Goal: Information Seeking & Learning: Compare options

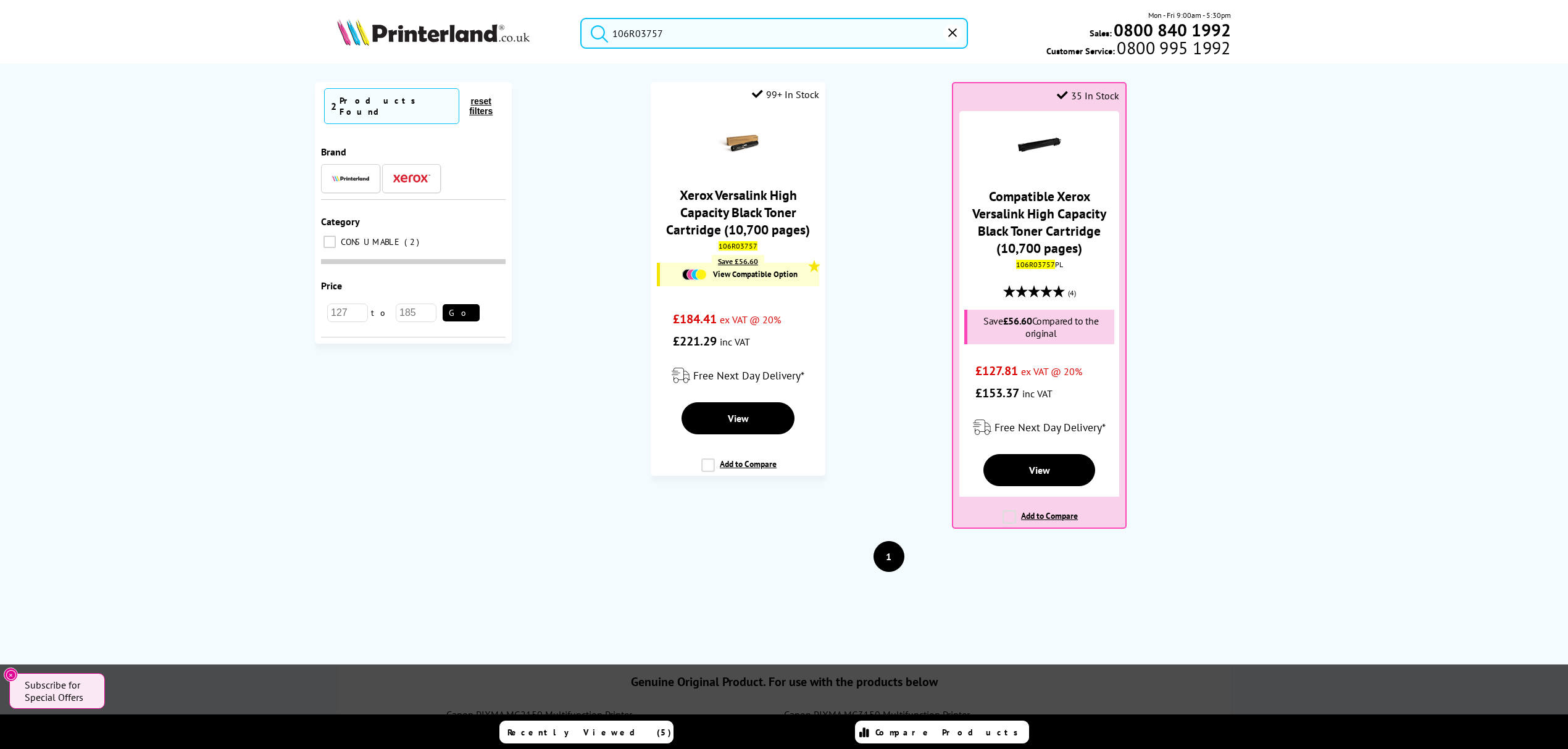
click at [549, 70] on header "106R03757 Mon - Fri 9:00am - 5:30pm Sales: 0800 840 1992 Customer Service: 0800…" at bounding box center [784, 52] width 1568 height 106
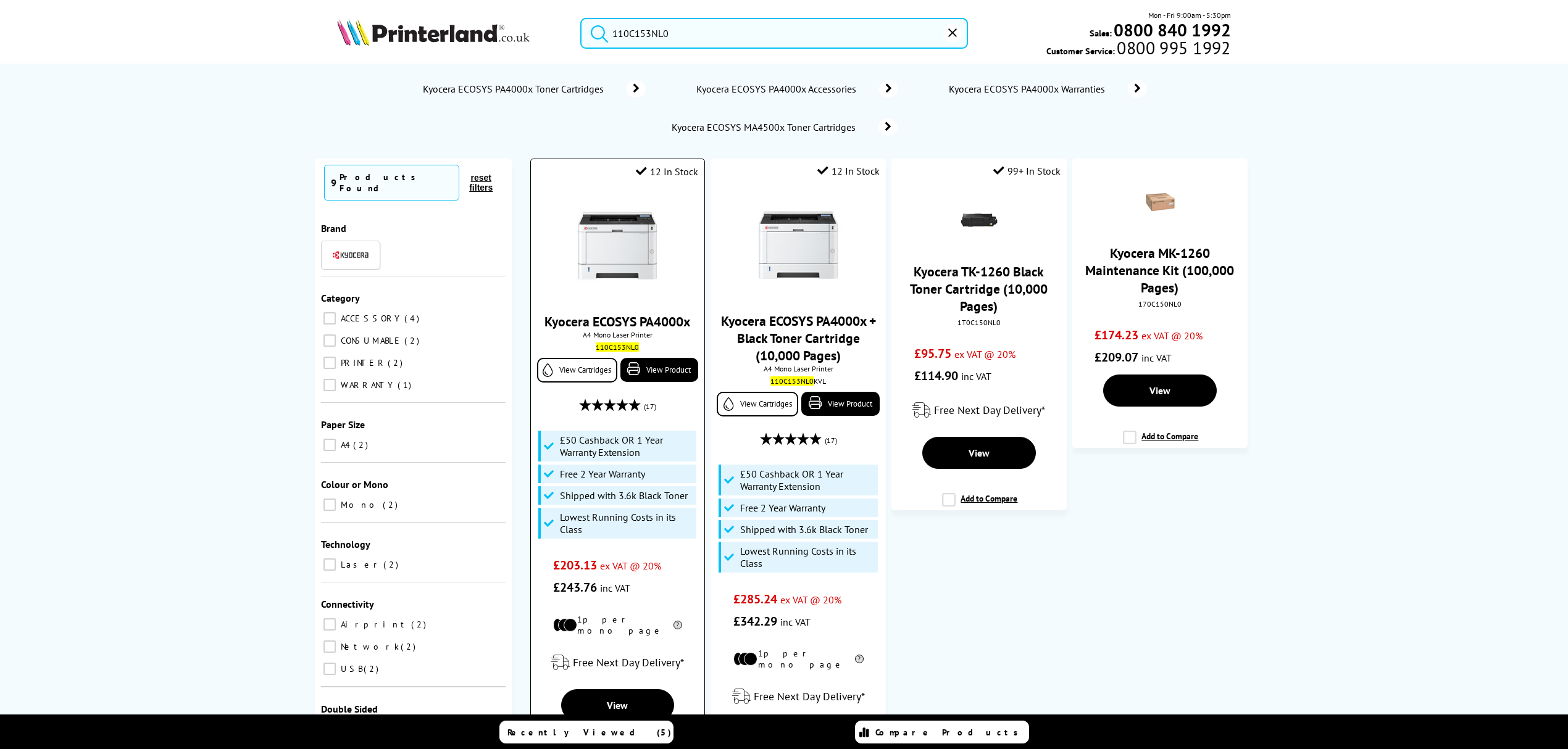
type input "110C153NL0"
click at [635, 252] on img at bounding box center [617, 245] width 93 height 93
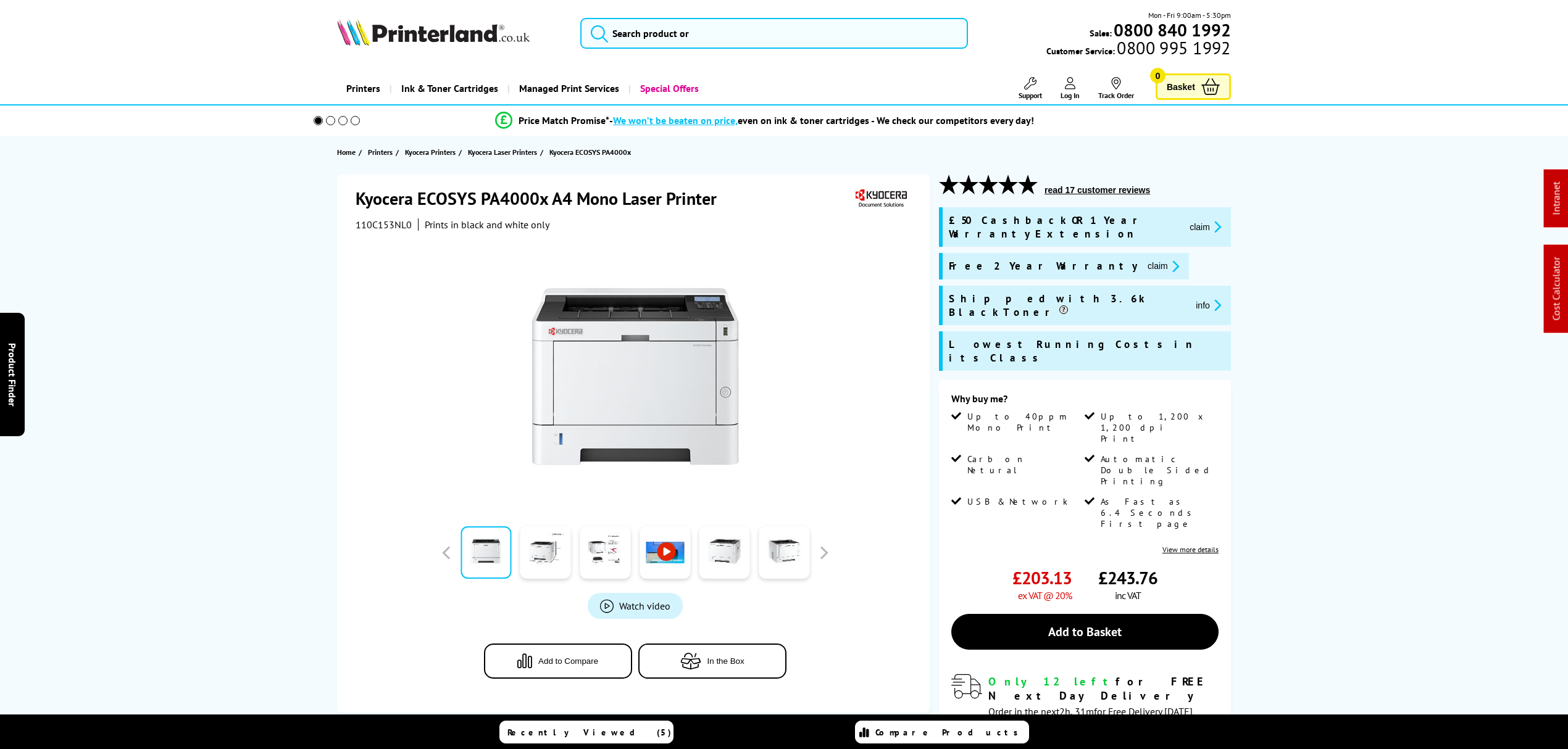
click at [1210, 221] on icon "promo-description" at bounding box center [1216, 227] width 11 height 13
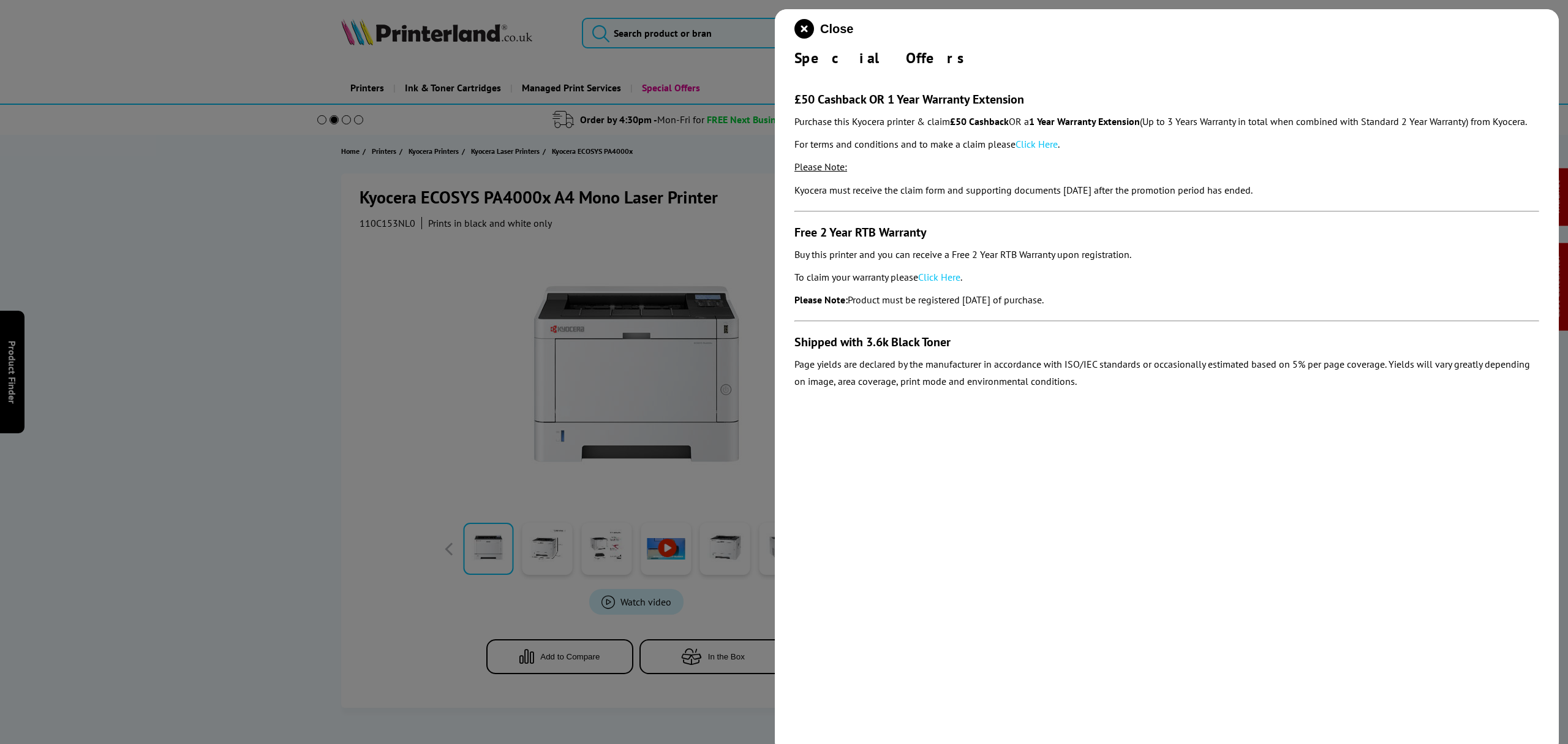
drag, startPoint x: 1113, startPoint y: 322, endPoint x: 790, endPoint y: 100, distance: 391.9
click at [790, 100] on div "Close Special Offers £50 Cashback OR 1 Year Warranty Extension Purchase this Ky…" at bounding box center [1167, 381] width 784 height 744
copy section "£50 Cashback OR 1 Year Warranty Extension Purchase this Kyocera printer & claim…"
click at [805, 20] on icon "close modal" at bounding box center [804, 28] width 20 height 20
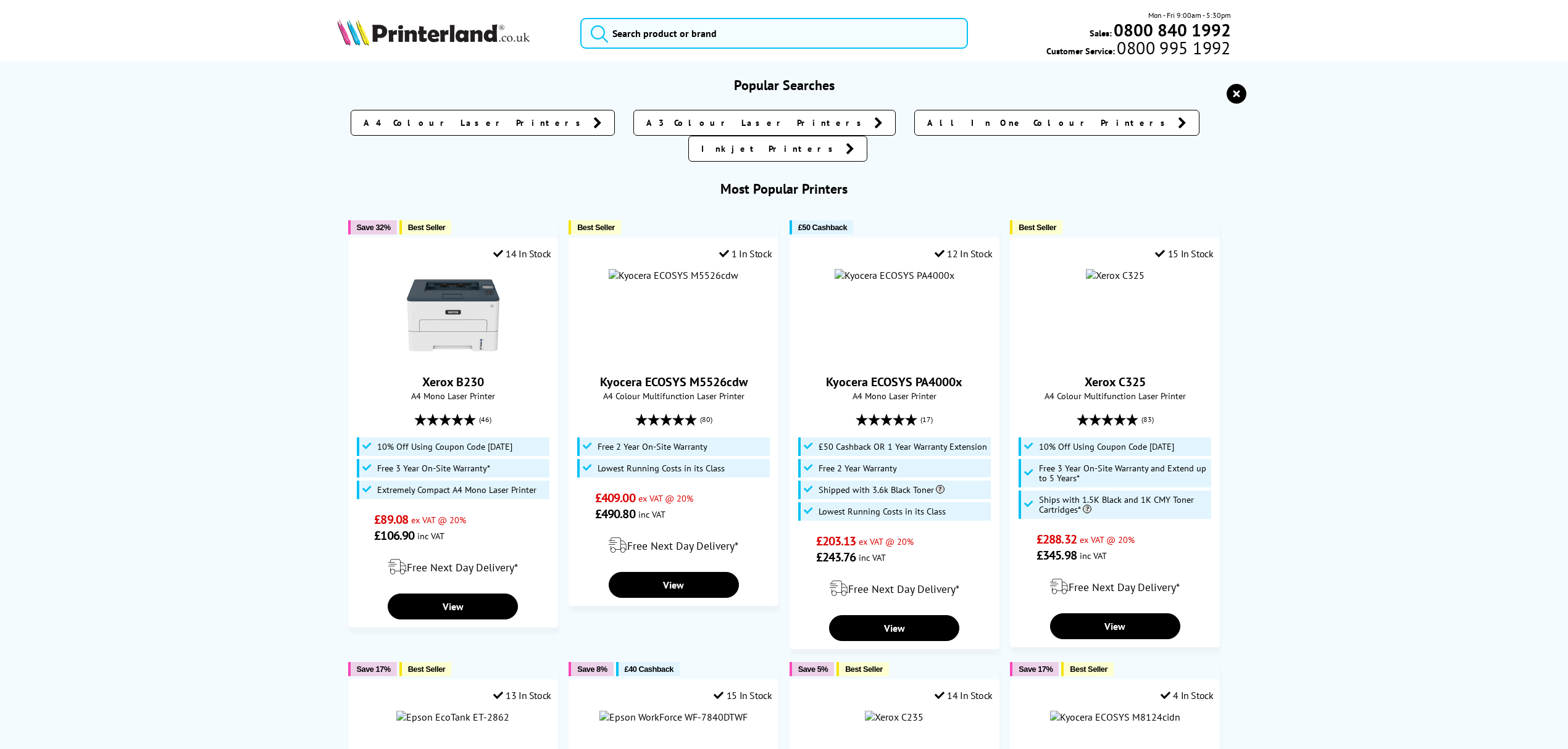
click at [678, 22] on input "search" at bounding box center [775, 33] width 388 height 31
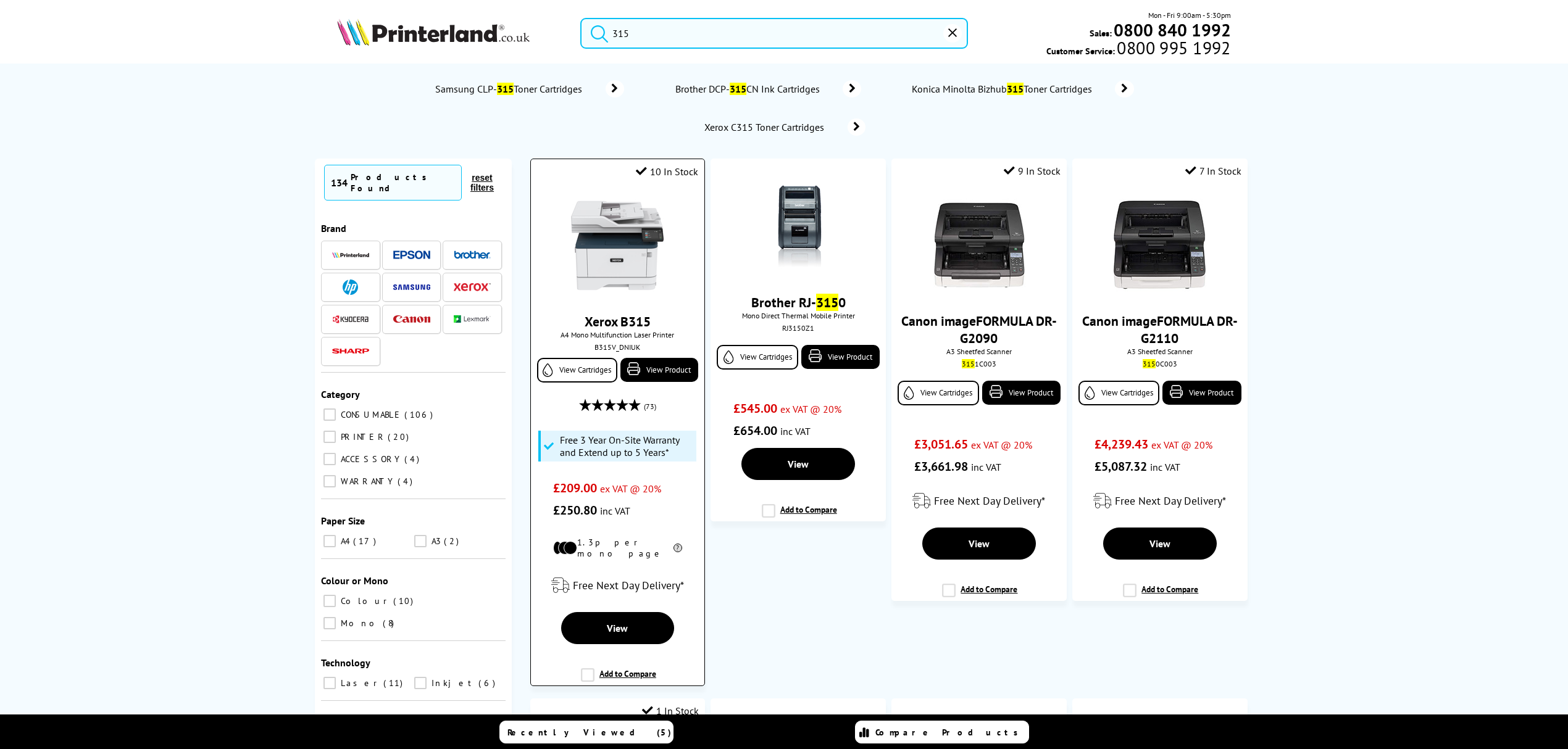
type input "315"
click at [633, 240] on img at bounding box center [617, 245] width 93 height 93
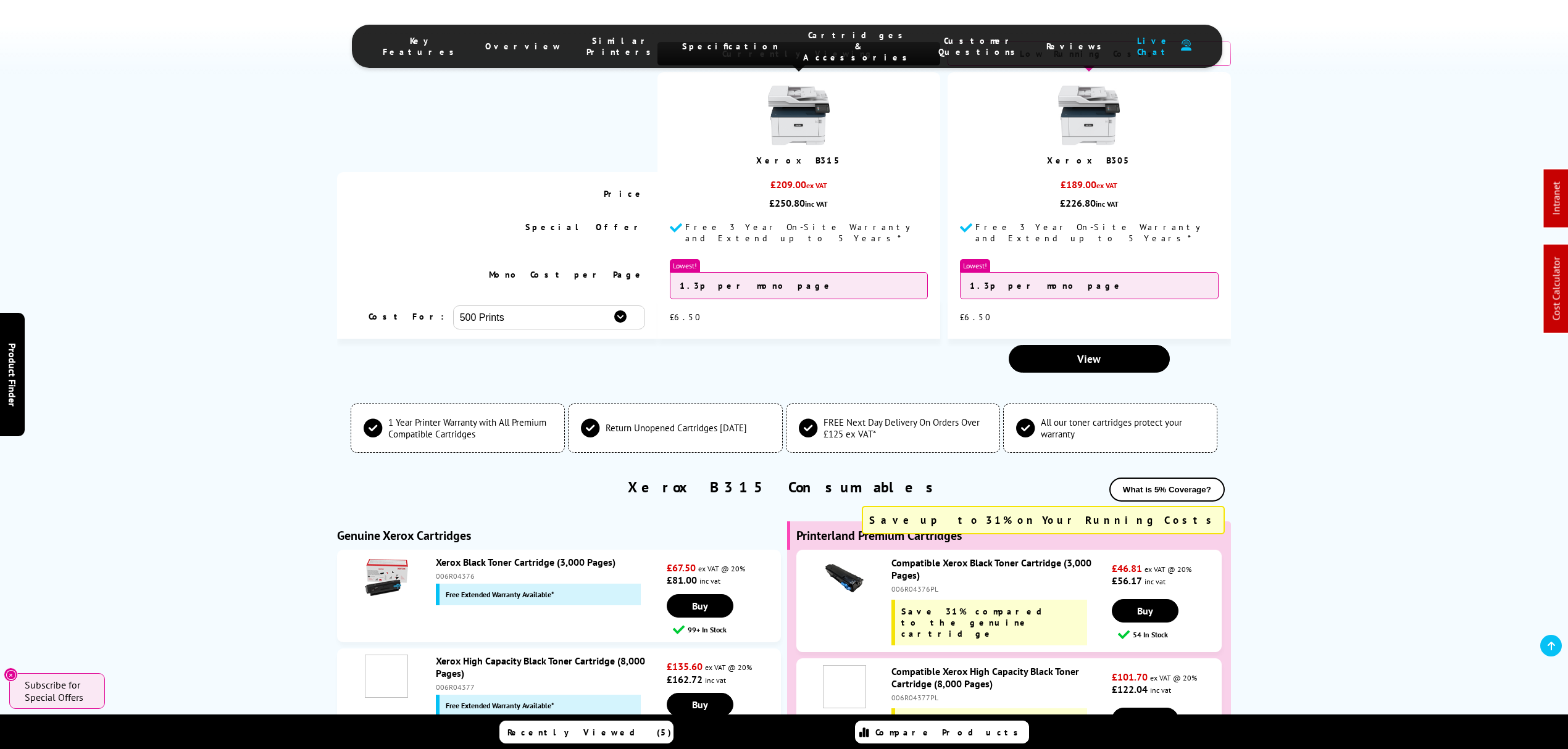
scroll to position [4196, 0]
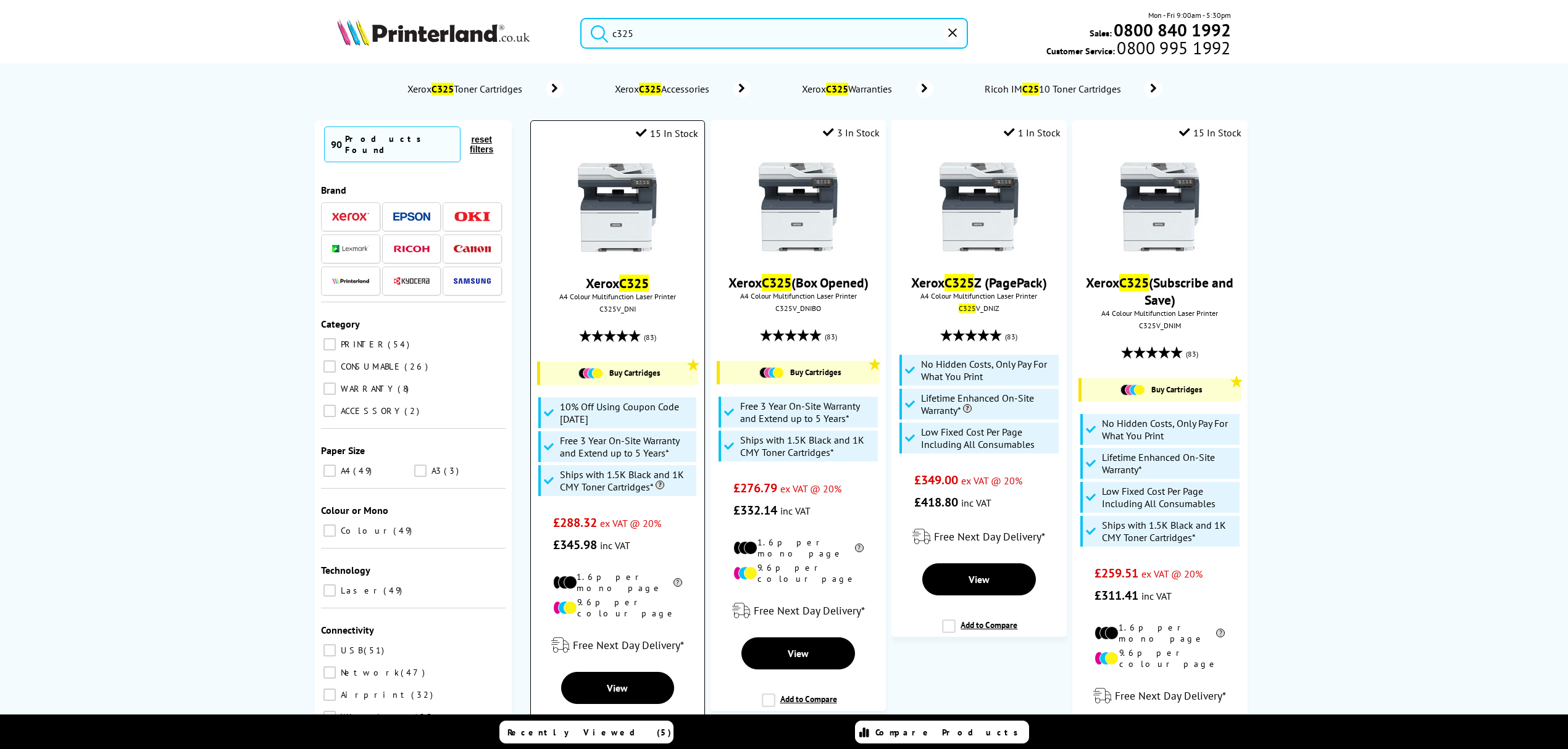
type input "c325"
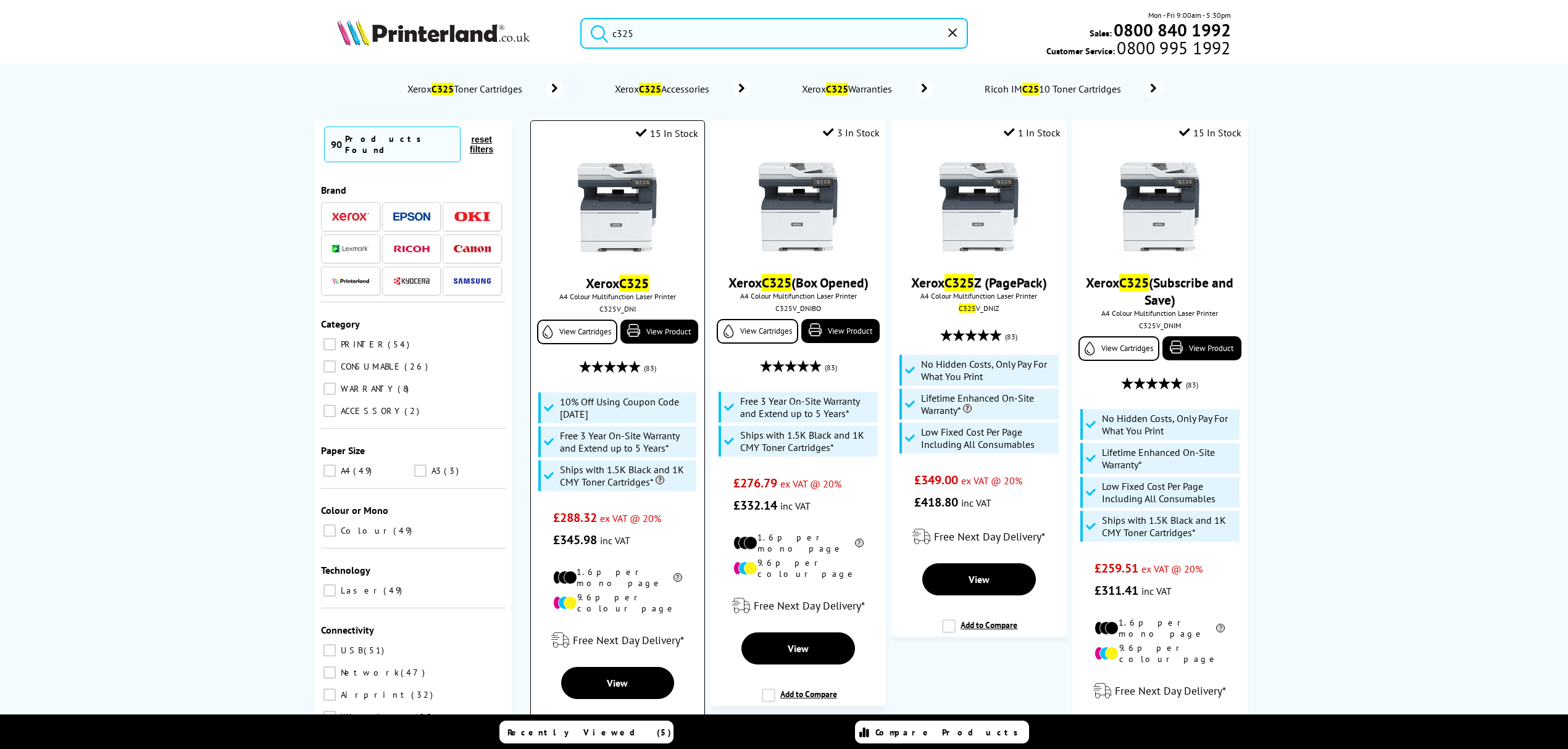
click at [635, 205] on img at bounding box center [617, 207] width 93 height 93
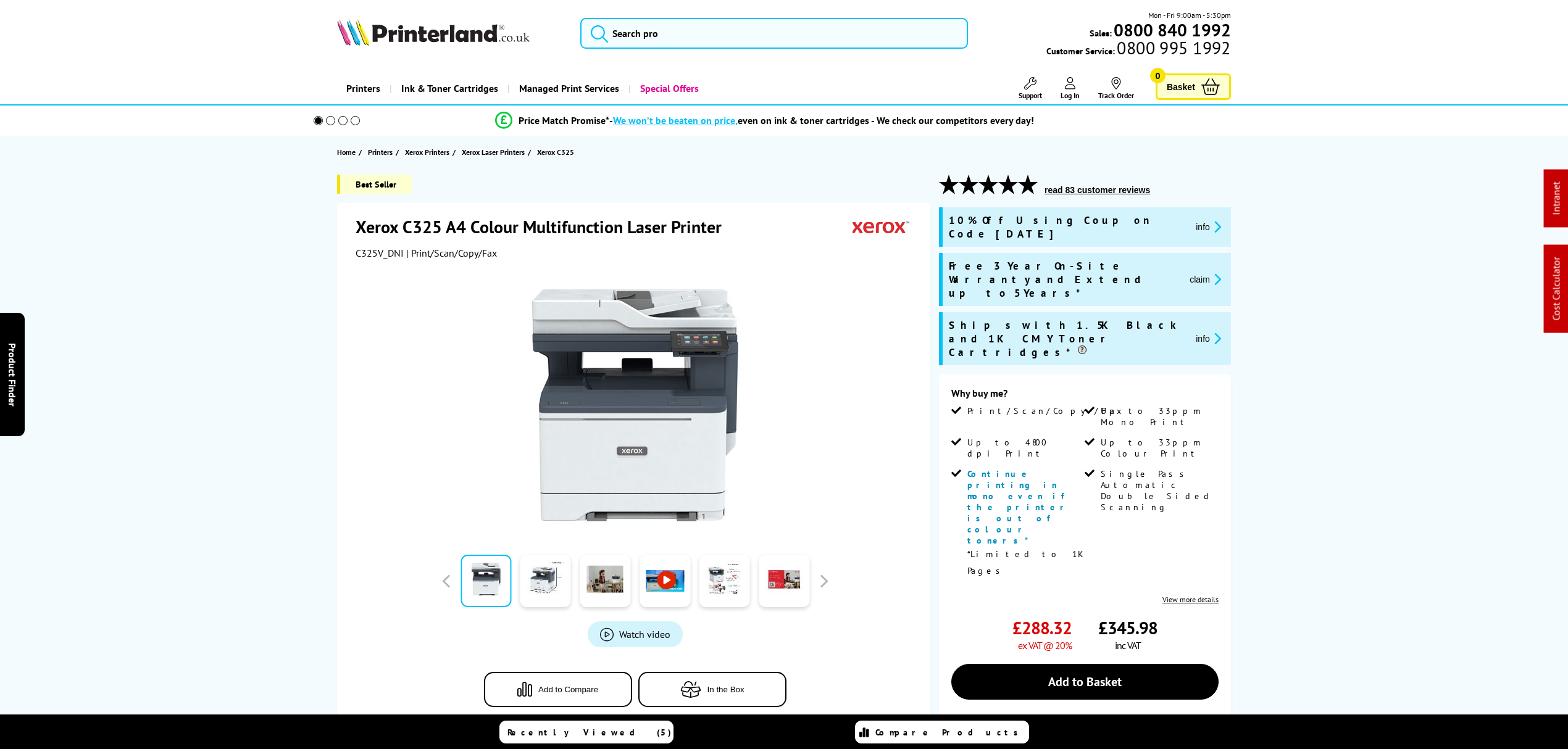
click at [1211, 272] on icon "promo-description" at bounding box center [1216, 279] width 11 height 13
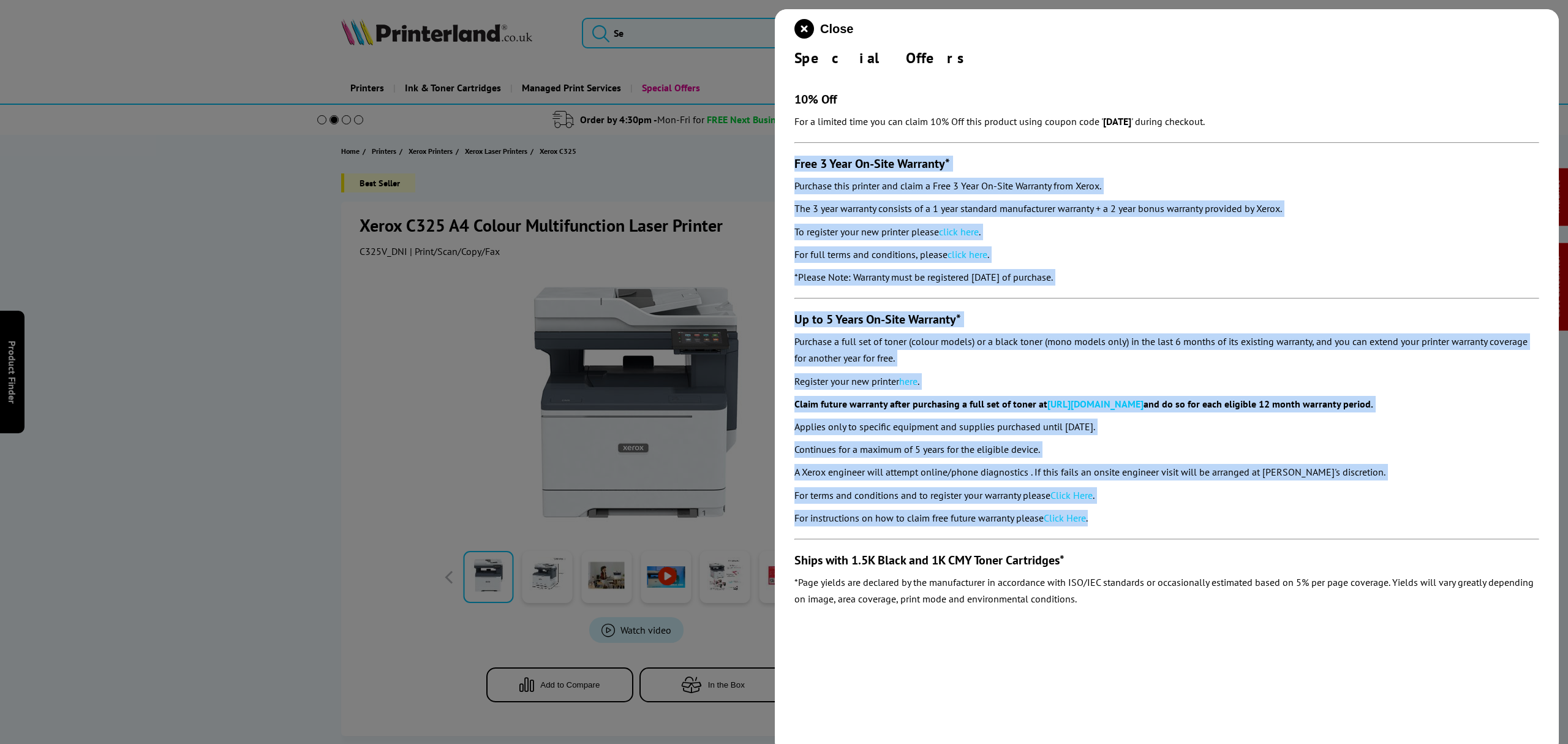
drag, startPoint x: 1104, startPoint y: 519, endPoint x: 790, endPoint y: 157, distance: 479.2
click at [790, 157] on div "Close Special Offers 10% Off For a limited time you can claim 10% Off this prod…" at bounding box center [1167, 381] width 784 height 744
copy section "Lore 9 Ipsu Do-Sita Consecte* Adipisci elit seddoei tem incid u Labo 8 Etdo Ma-…"
click at [804, 24] on icon "close modal" at bounding box center [804, 28] width 20 height 20
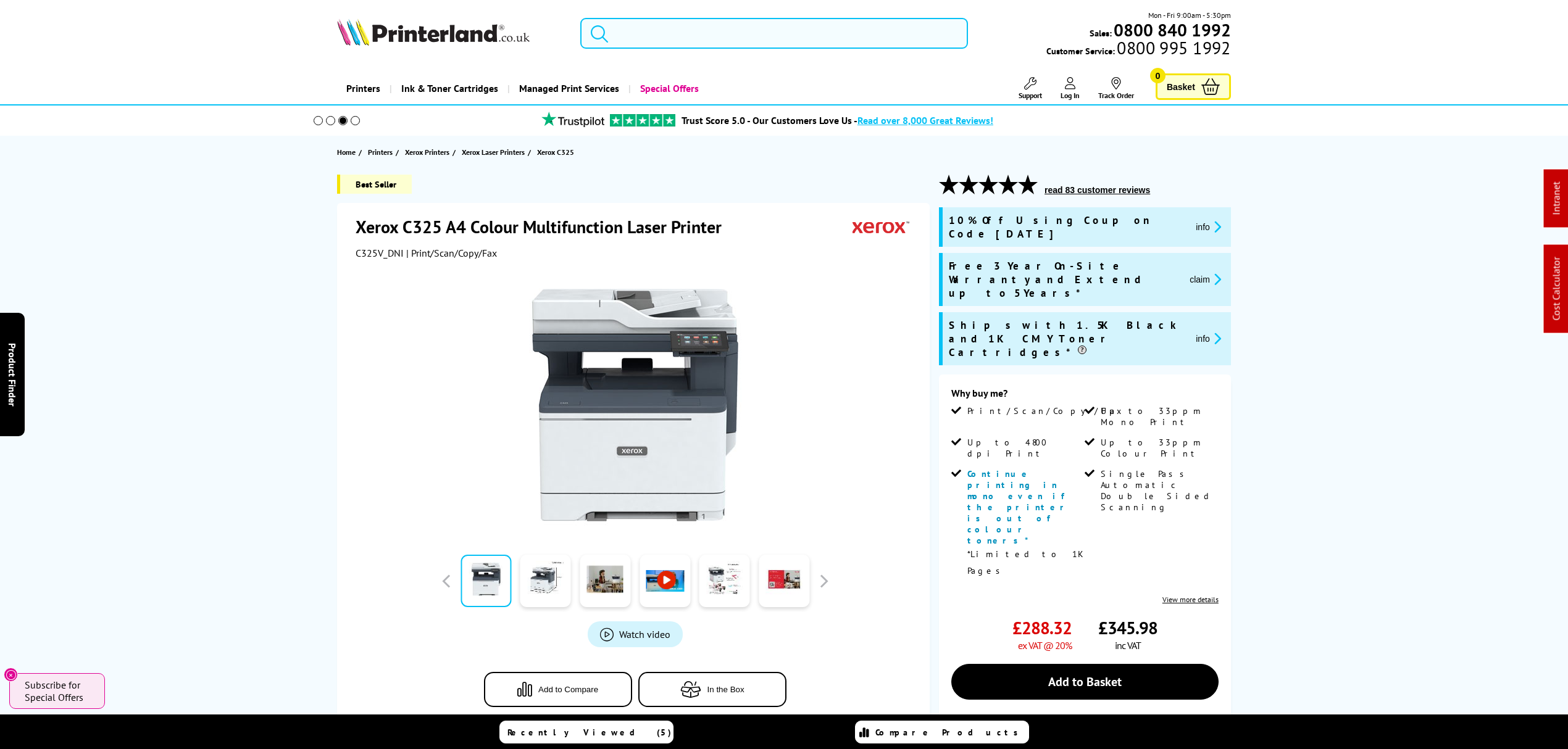
click at [722, 36] on input "search" at bounding box center [775, 33] width 388 height 31
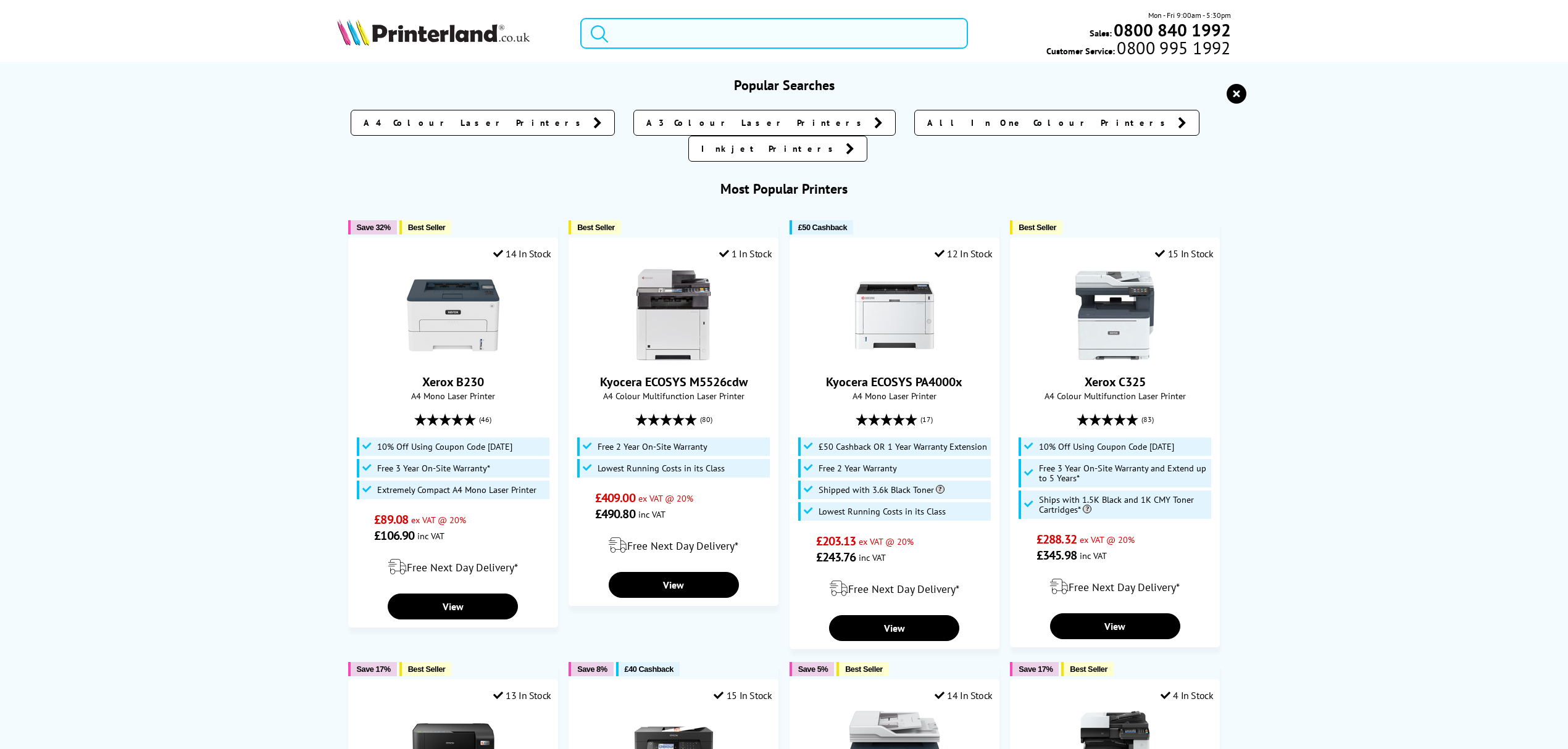
paste input "C11CJ67427"
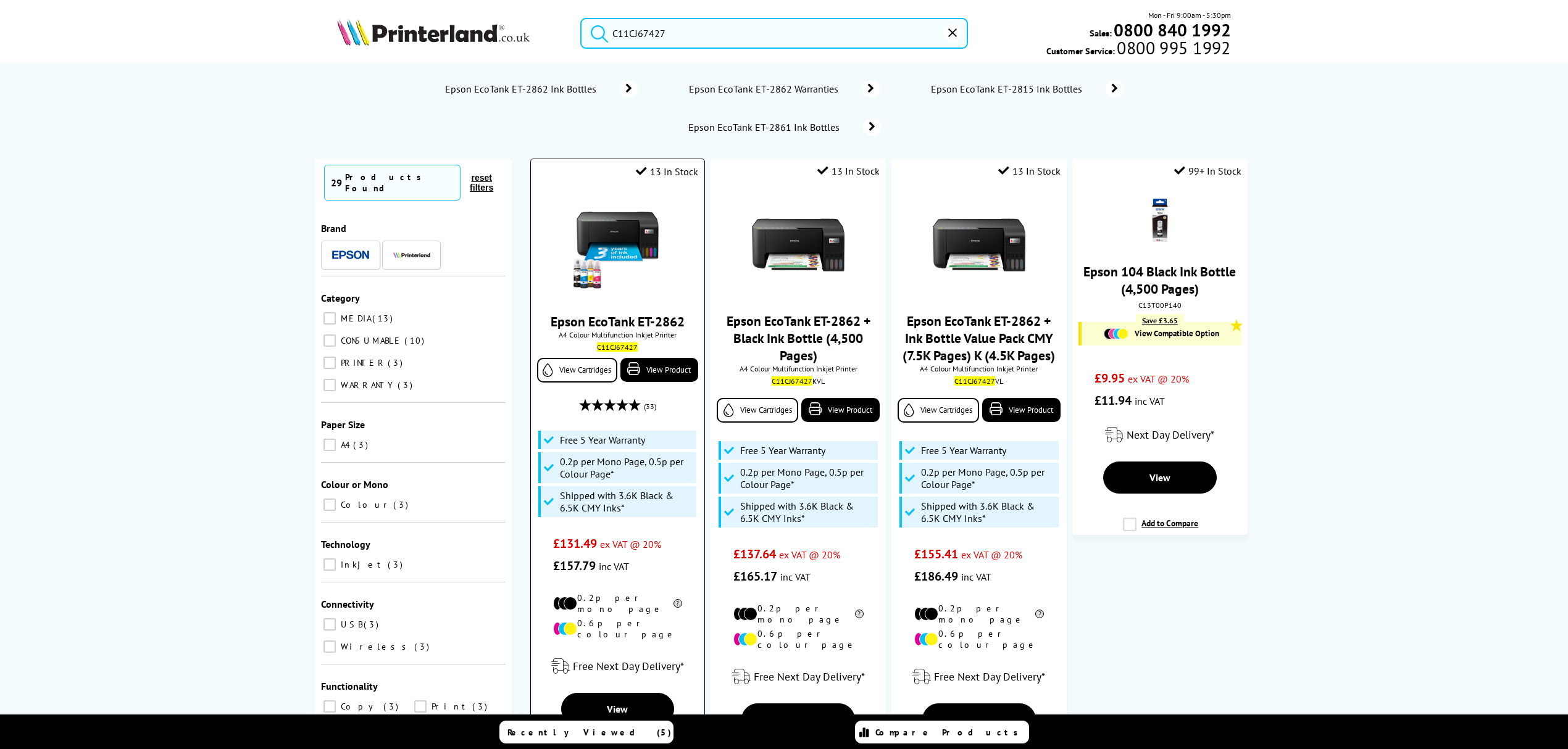
type input "C11CJ67427"
click at [615, 222] on img at bounding box center [617, 245] width 93 height 93
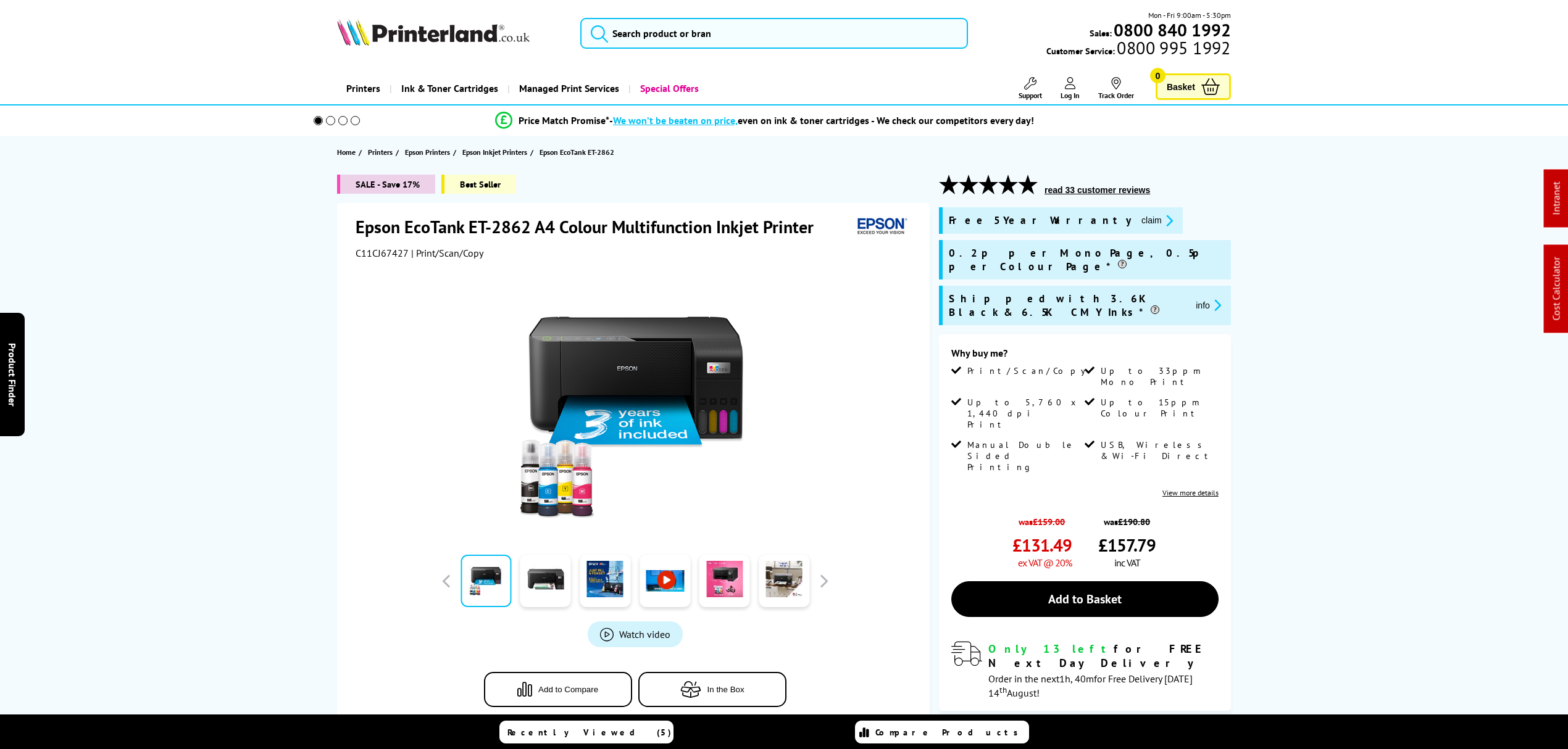
click at [1138, 215] on button "claim" at bounding box center [1158, 220] width 39 height 14
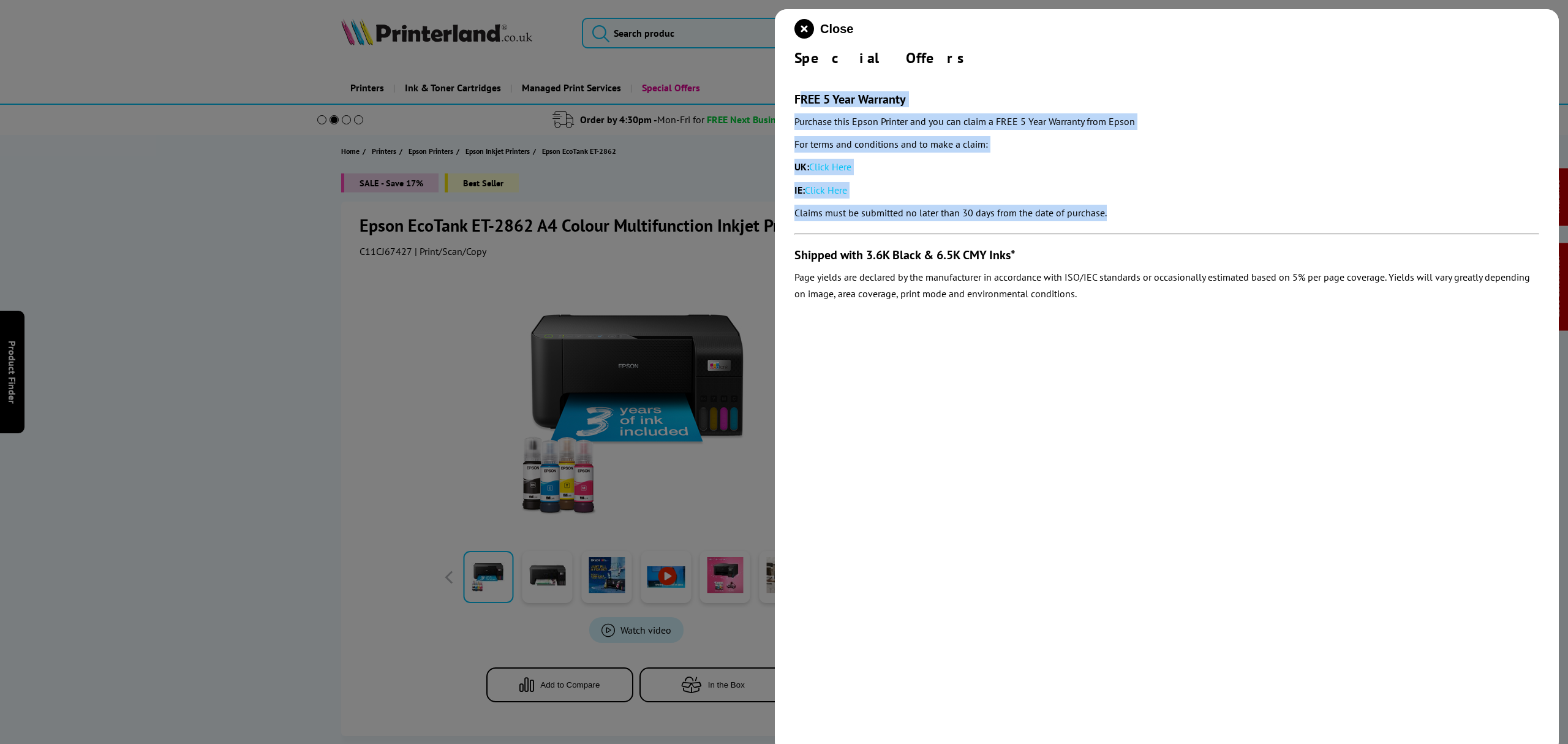
drag, startPoint x: 1136, startPoint y: 217, endPoint x: 795, endPoint y: 100, distance: 360.5
click at [795, 100] on div "FREE 5 Year Warranty Purchase this Epson Printer and you can claim a FREE 5 Yea…" at bounding box center [1167, 156] width 745 height 130
click at [793, 100] on div "Close Special Offers FREE 5 Year Warranty Purchase this Epson Printer and you c…" at bounding box center [1167, 381] width 784 height 744
drag, startPoint x: 789, startPoint y: 109, endPoint x: 786, endPoint y: 93, distance: 16.3
click at [786, 93] on div "Close Special Offers FREE 5 Year Warranty Purchase this Epson Printer and you c…" at bounding box center [1167, 381] width 784 height 744
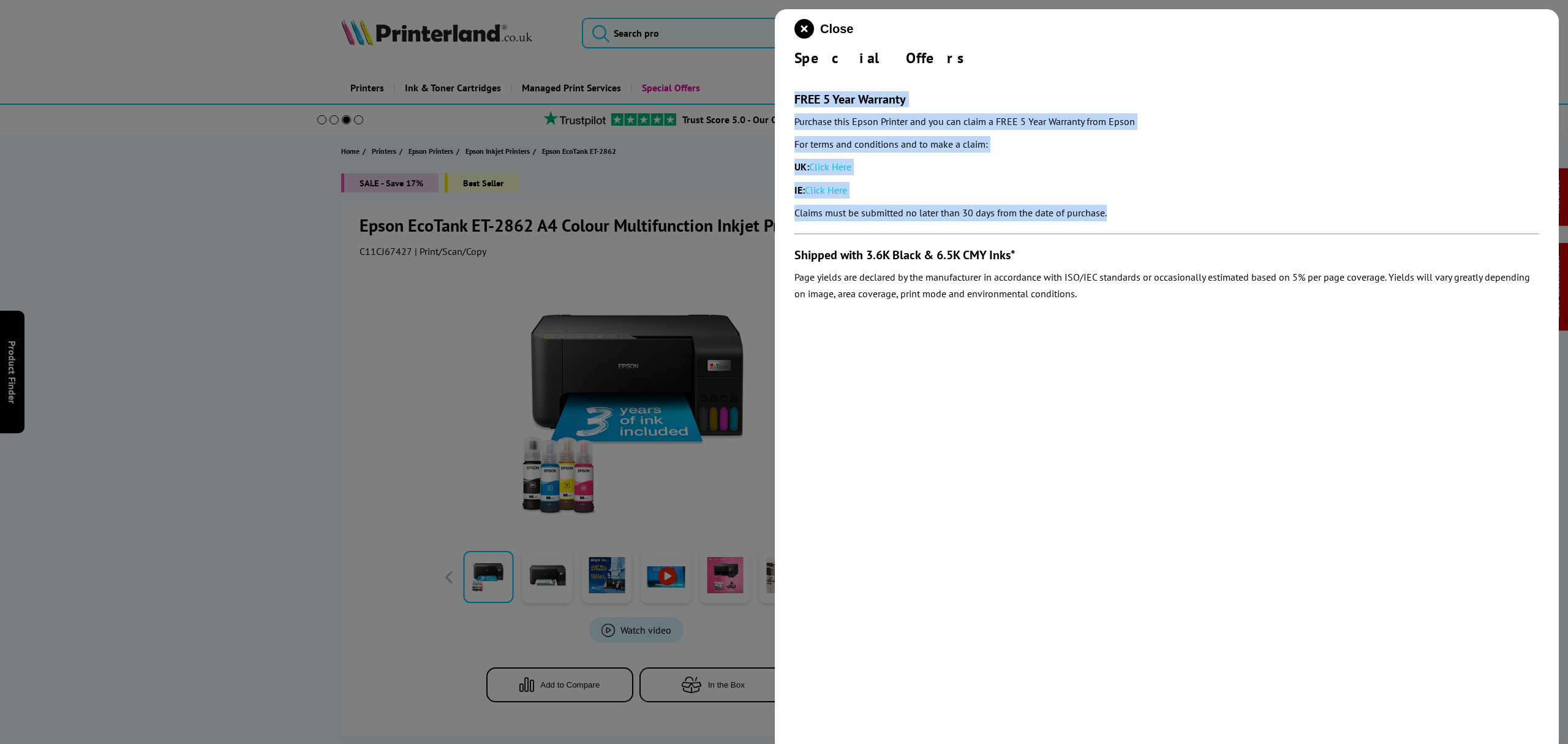
click at [804, 30] on icon "close modal" at bounding box center [804, 28] width 20 height 20
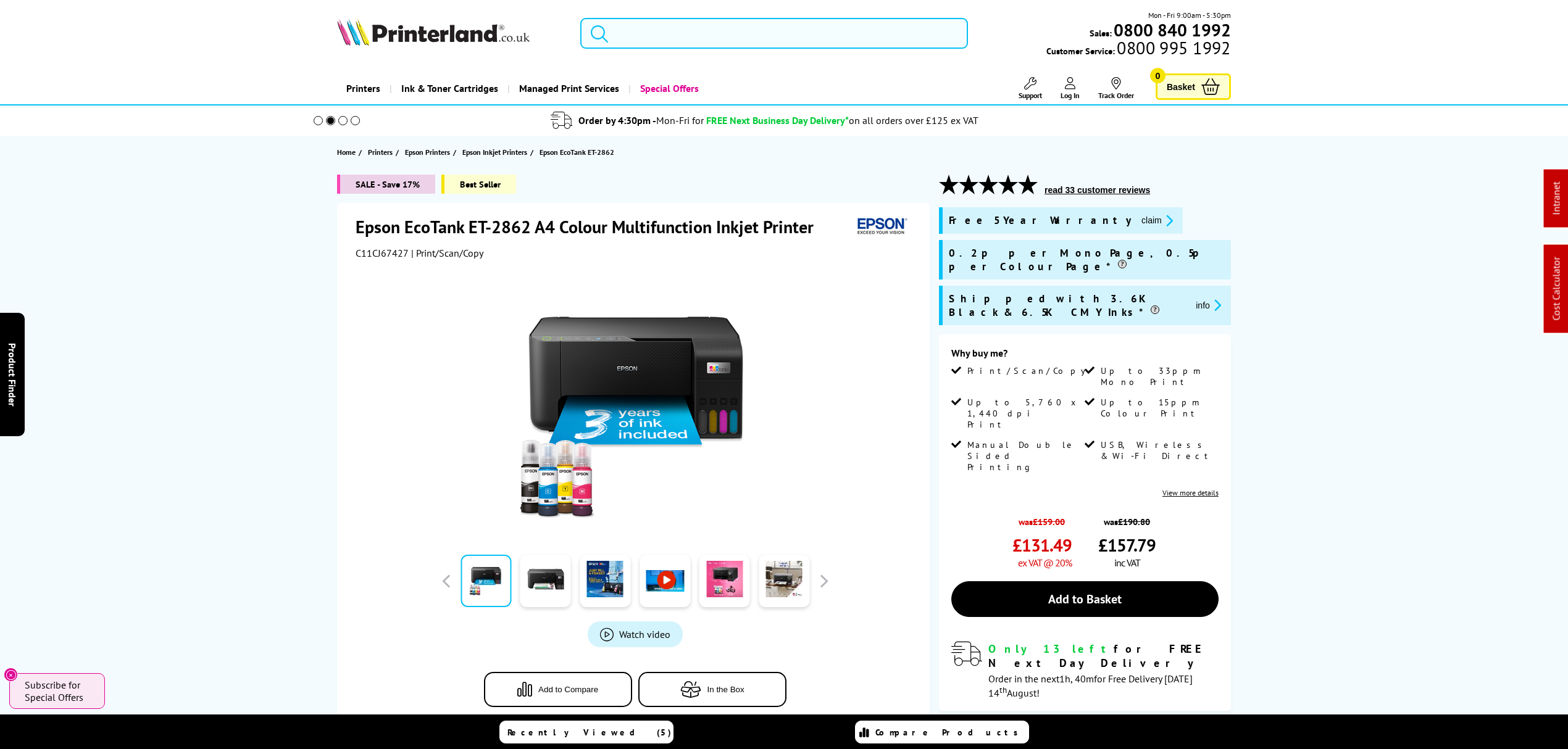
click at [729, 30] on input "search" at bounding box center [775, 33] width 388 height 31
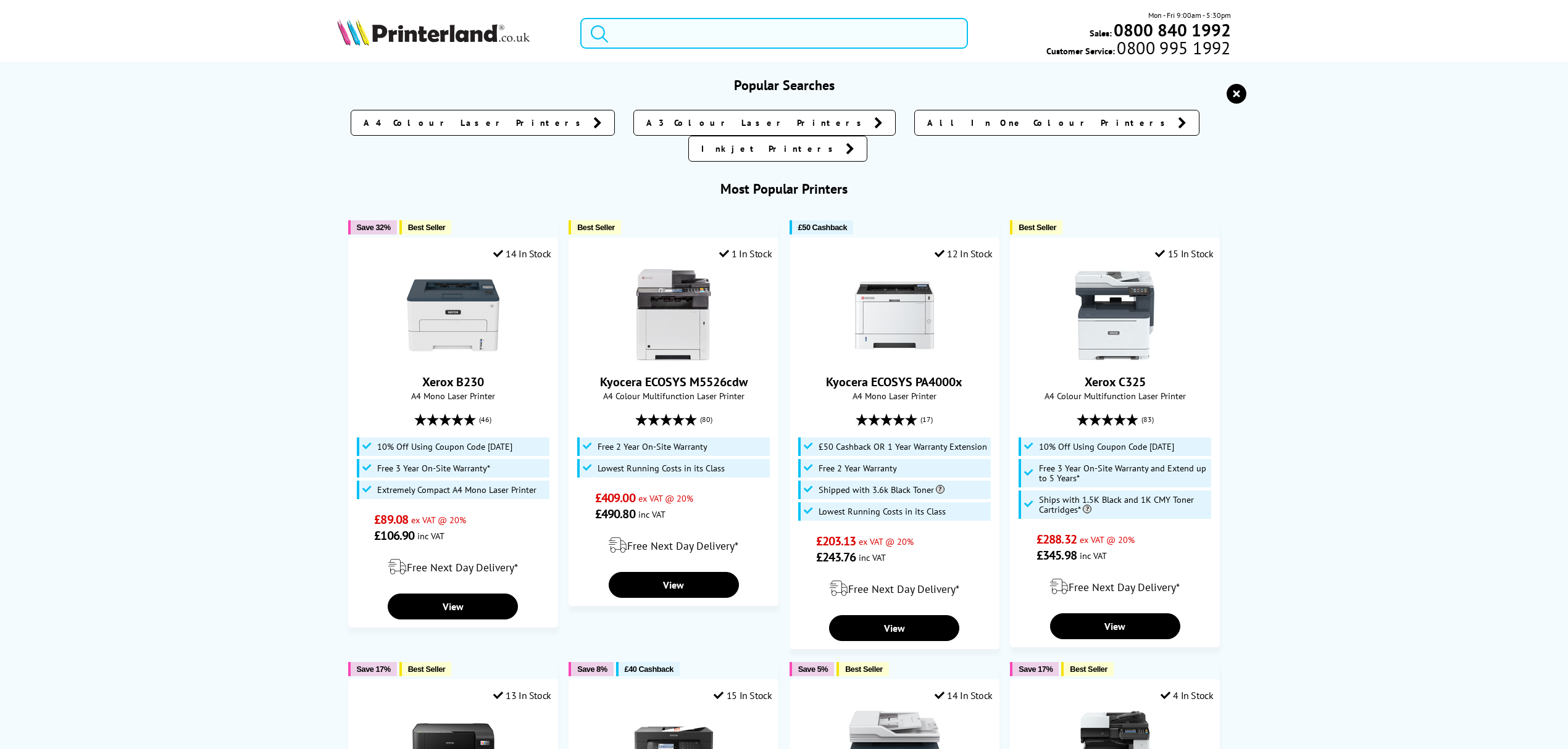
paste input "006R04359"
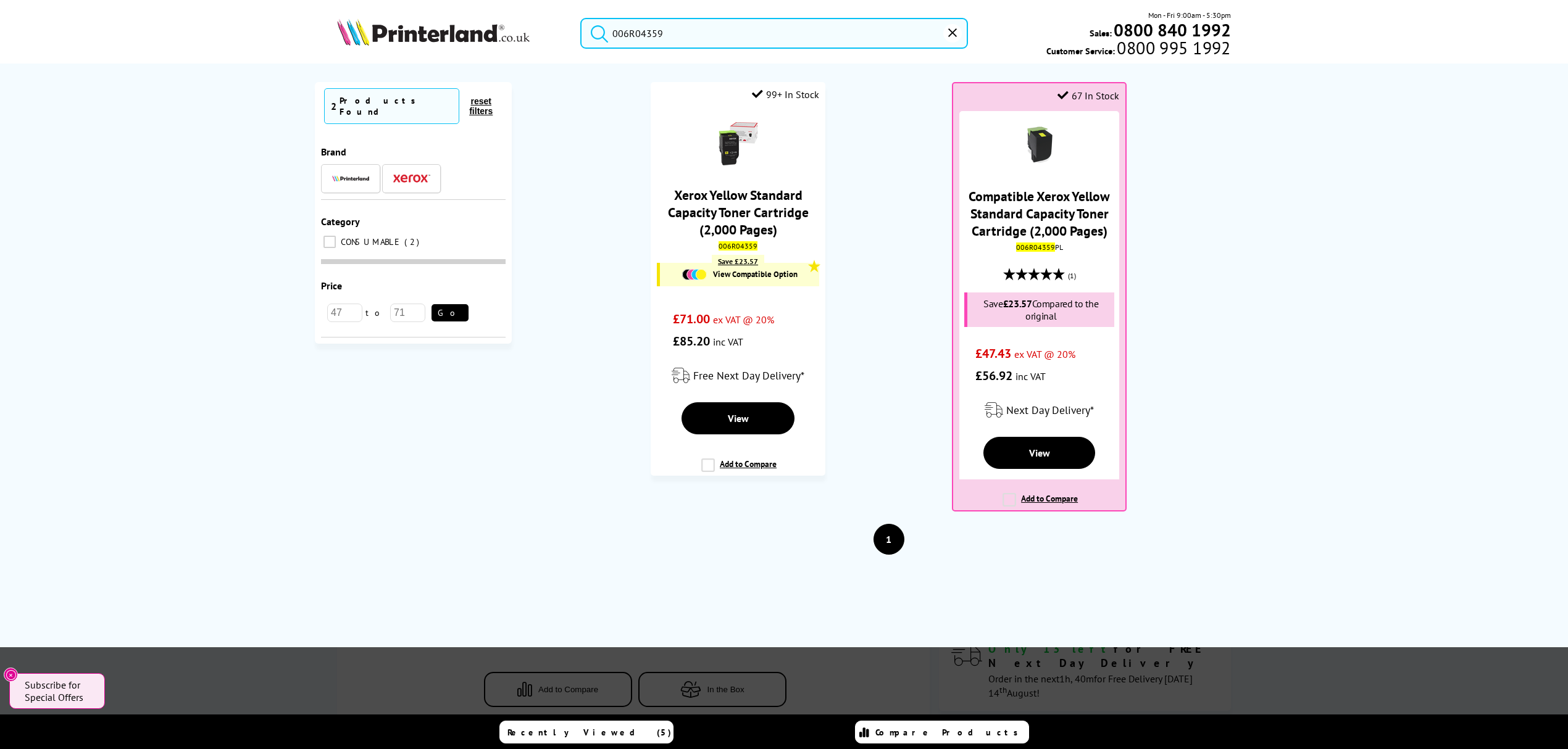
drag, startPoint x: 729, startPoint y: 22, endPoint x: 490, endPoint y: 30, distance: 239.1
click at [490, 30] on div "006R04359 Mon - Fri 9:00am - 5:30pm Sales: 0800 840 1992 Customer Service: 0800…" at bounding box center [784, 37] width 988 height 54
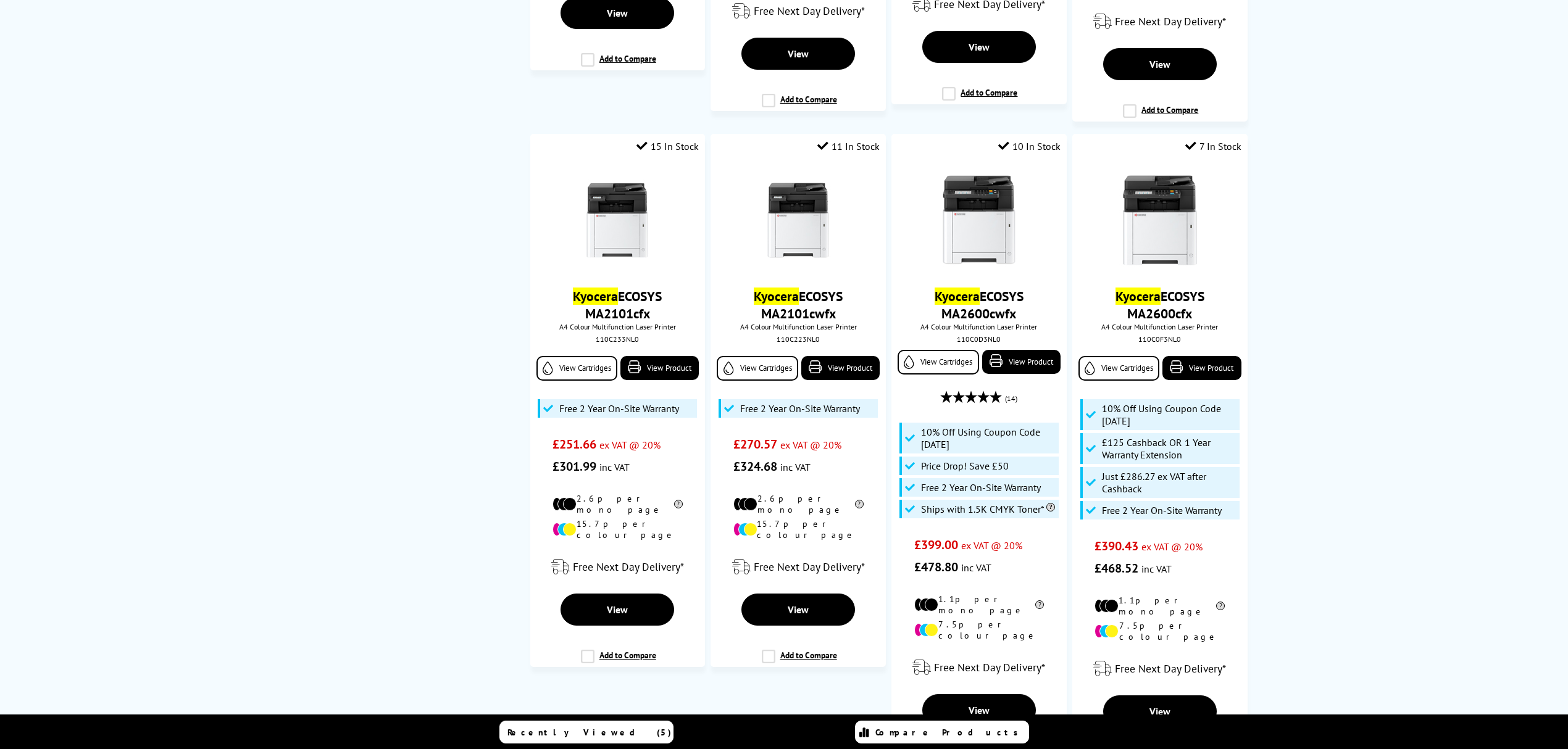
scroll to position [493, 0]
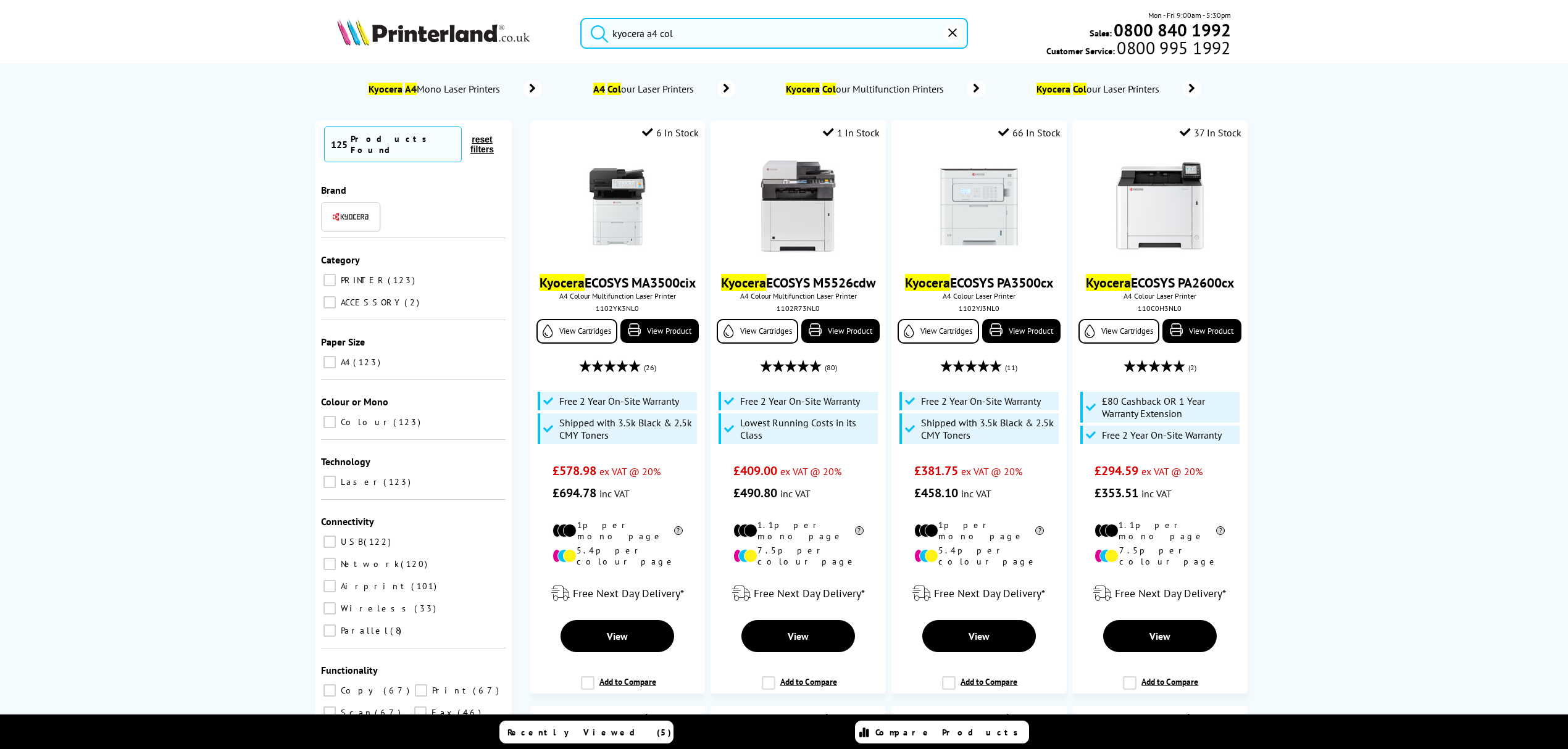
click at [703, 26] on input "kyocera a4 col" at bounding box center [775, 33] width 388 height 31
drag, startPoint x: 727, startPoint y: 31, endPoint x: 440, endPoint y: 36, distance: 287.0
click at [440, 36] on div "kyocera a4 col Mon - Fri 9:00am - 5:30pm Sales: 0800 840 1992 Customer Service:…" at bounding box center [784, 37] width 988 height 54
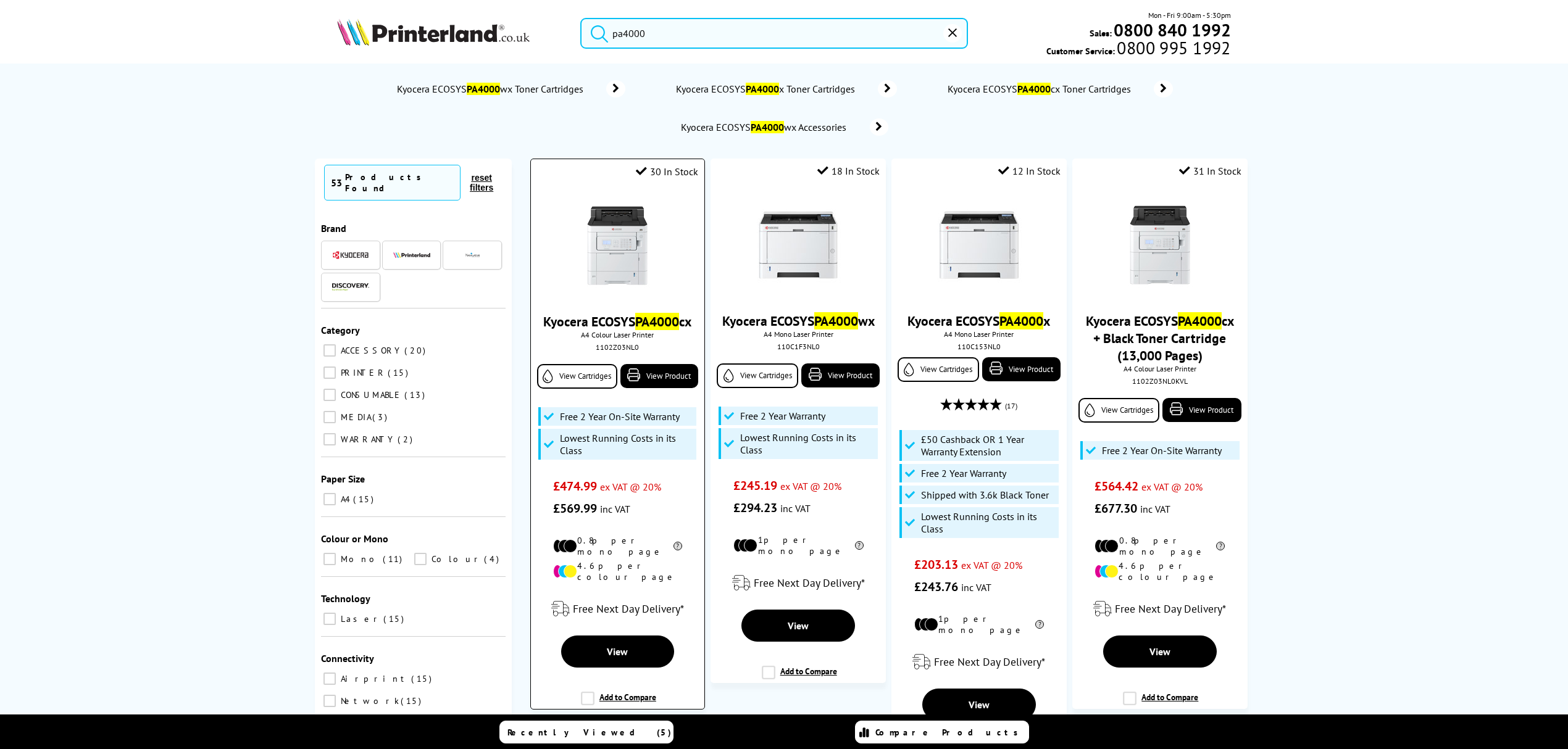
type input "pa4000"
click at [644, 245] on img at bounding box center [617, 245] width 93 height 93
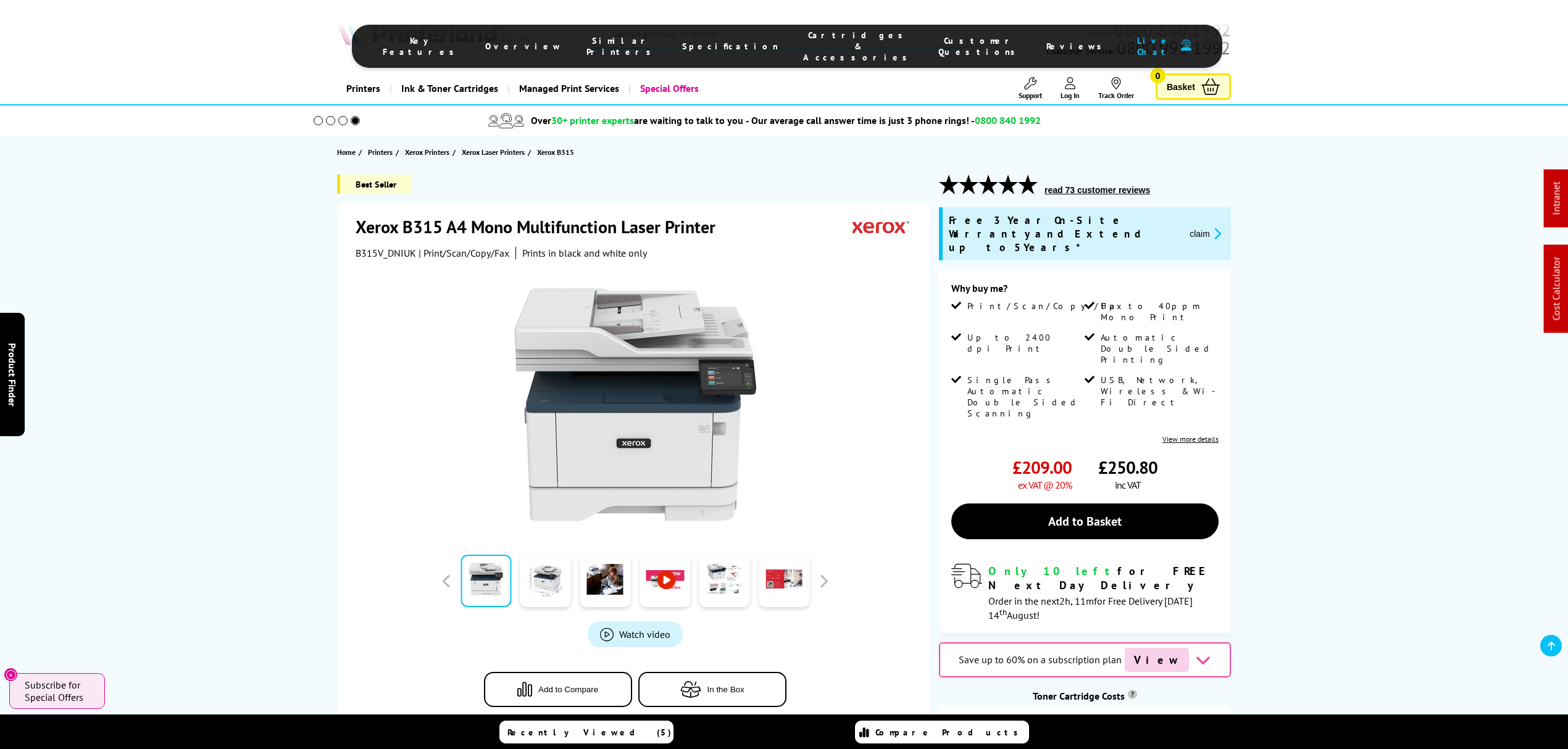
drag, startPoint x: 885, startPoint y: 215, endPoint x: 889, endPoint y: 51, distance: 164.0
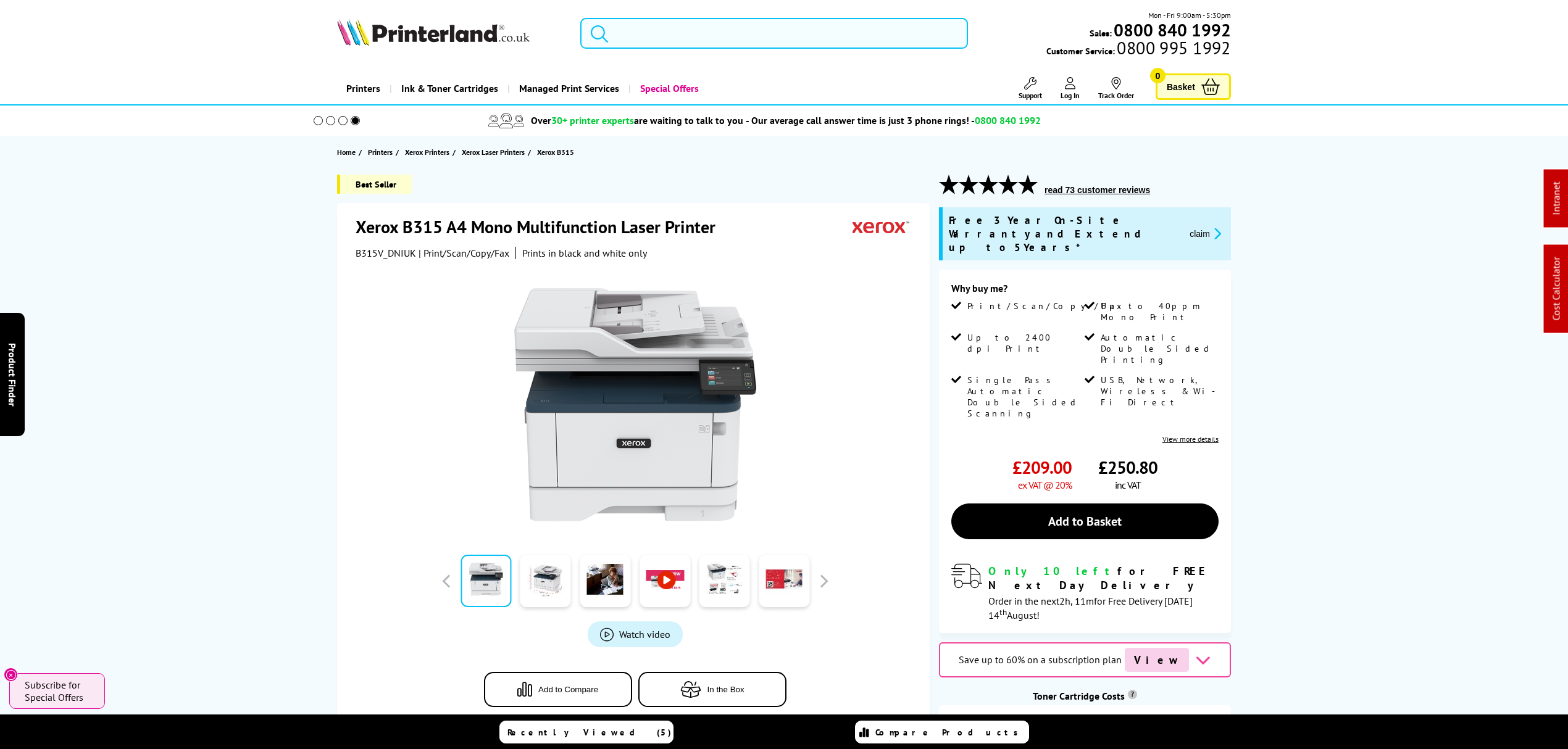
click at [883, 37] on input "search" at bounding box center [775, 33] width 388 height 31
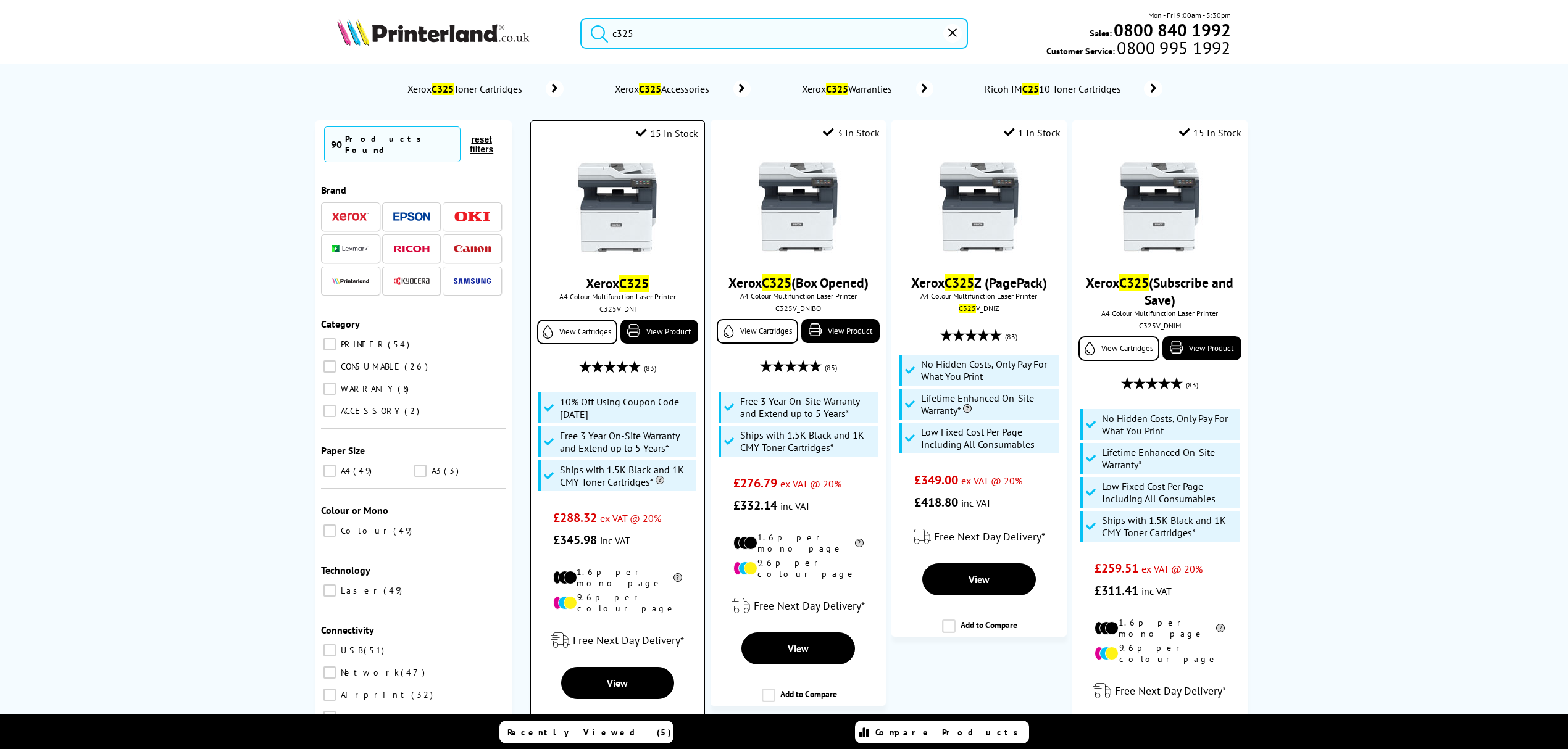
type input "c325"
click at [608, 213] on img at bounding box center [617, 207] width 93 height 93
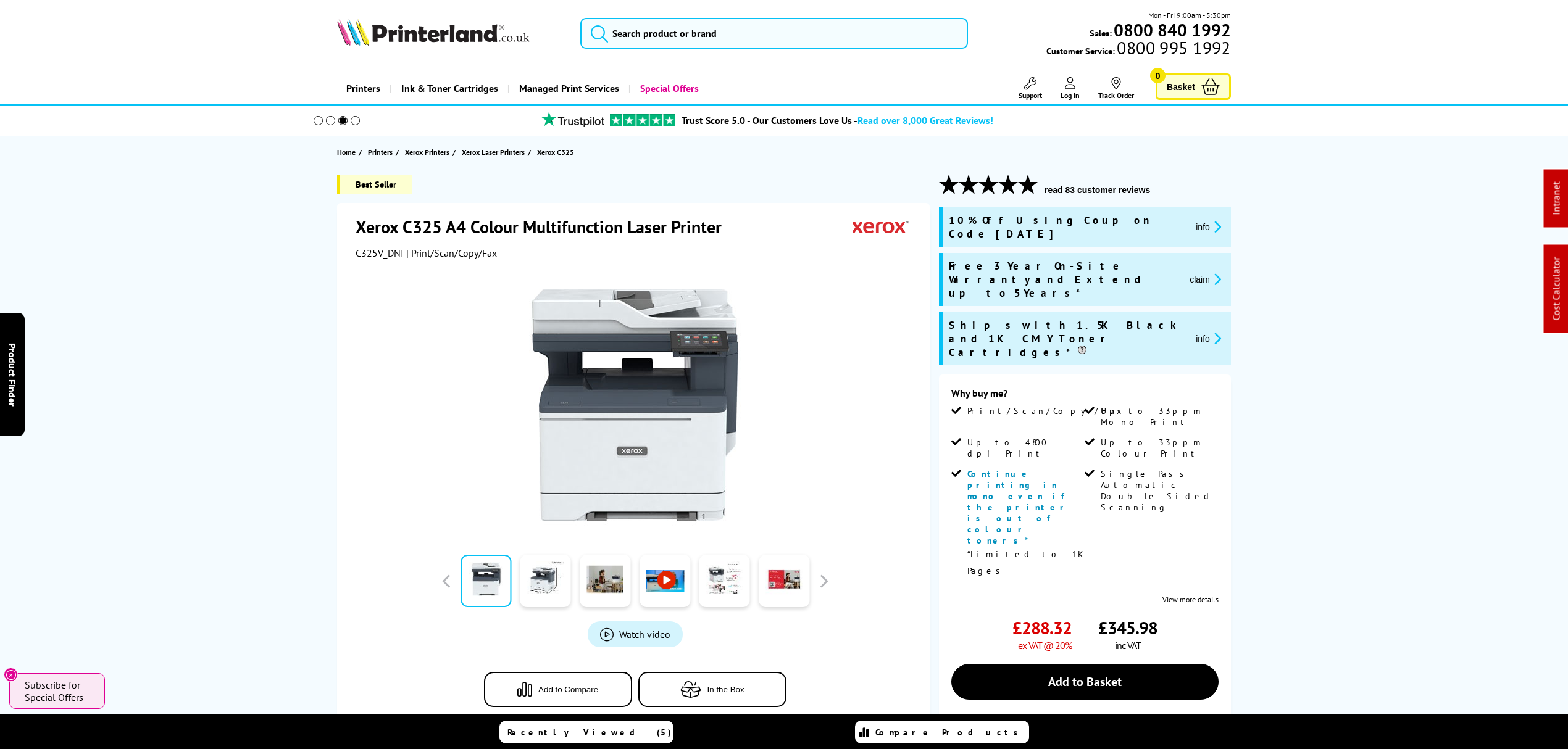
drag, startPoint x: 264, startPoint y: 252, endPoint x: 240, endPoint y: 137, distance: 117.5
click at [374, 253] on span "C325V_DNI" at bounding box center [379, 253] width 48 height 12
copy span "C325V_DNI"
click at [381, 253] on span "C325V_DNI" at bounding box center [379, 253] width 48 height 12
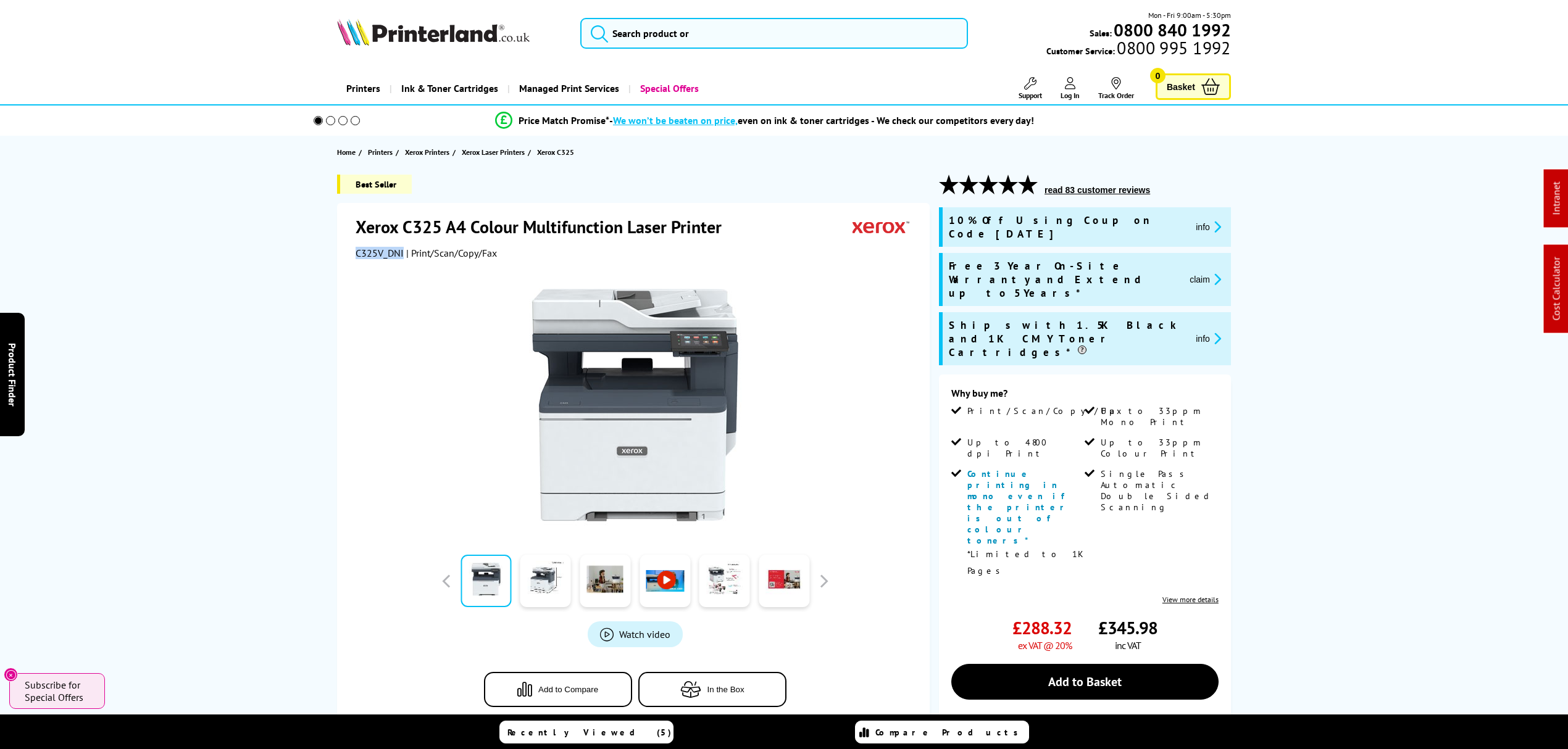
click at [381, 253] on span "C325V_DNI" at bounding box center [379, 253] width 48 height 12
click at [1206, 272] on button "claim" at bounding box center [1206, 279] width 39 height 14
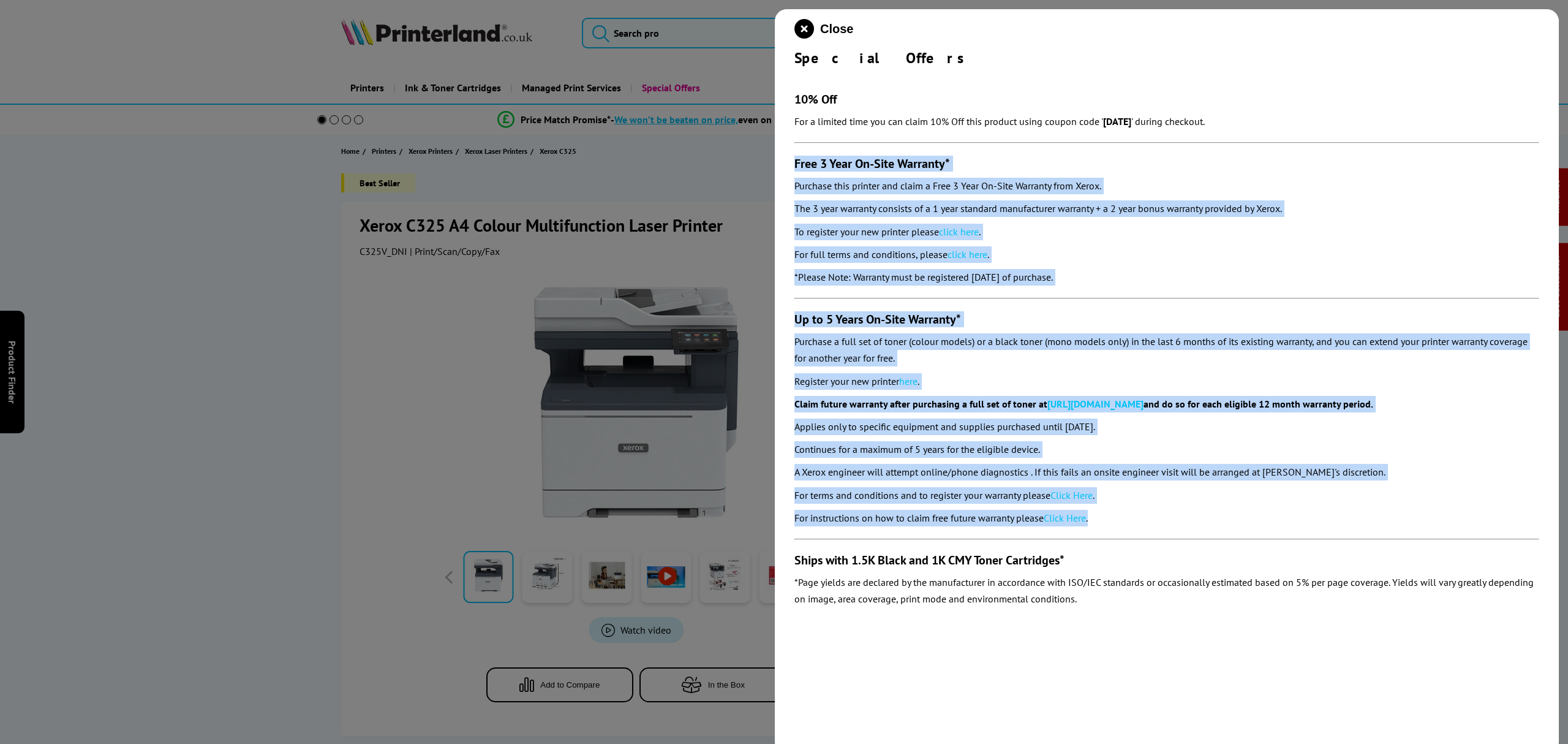
drag, startPoint x: 1127, startPoint y: 523, endPoint x: 785, endPoint y: 166, distance: 494.4
click at [785, 166] on div "Close Special Offers 10% Off For a limited time you can claim 10% Off this prod…" at bounding box center [1167, 381] width 784 height 744
copy section "Free 3 Year On-Site Warranty* Purchase this printer and claim a Free 3 Year On-…"
click at [802, 33] on icon "close modal" at bounding box center [804, 28] width 20 height 20
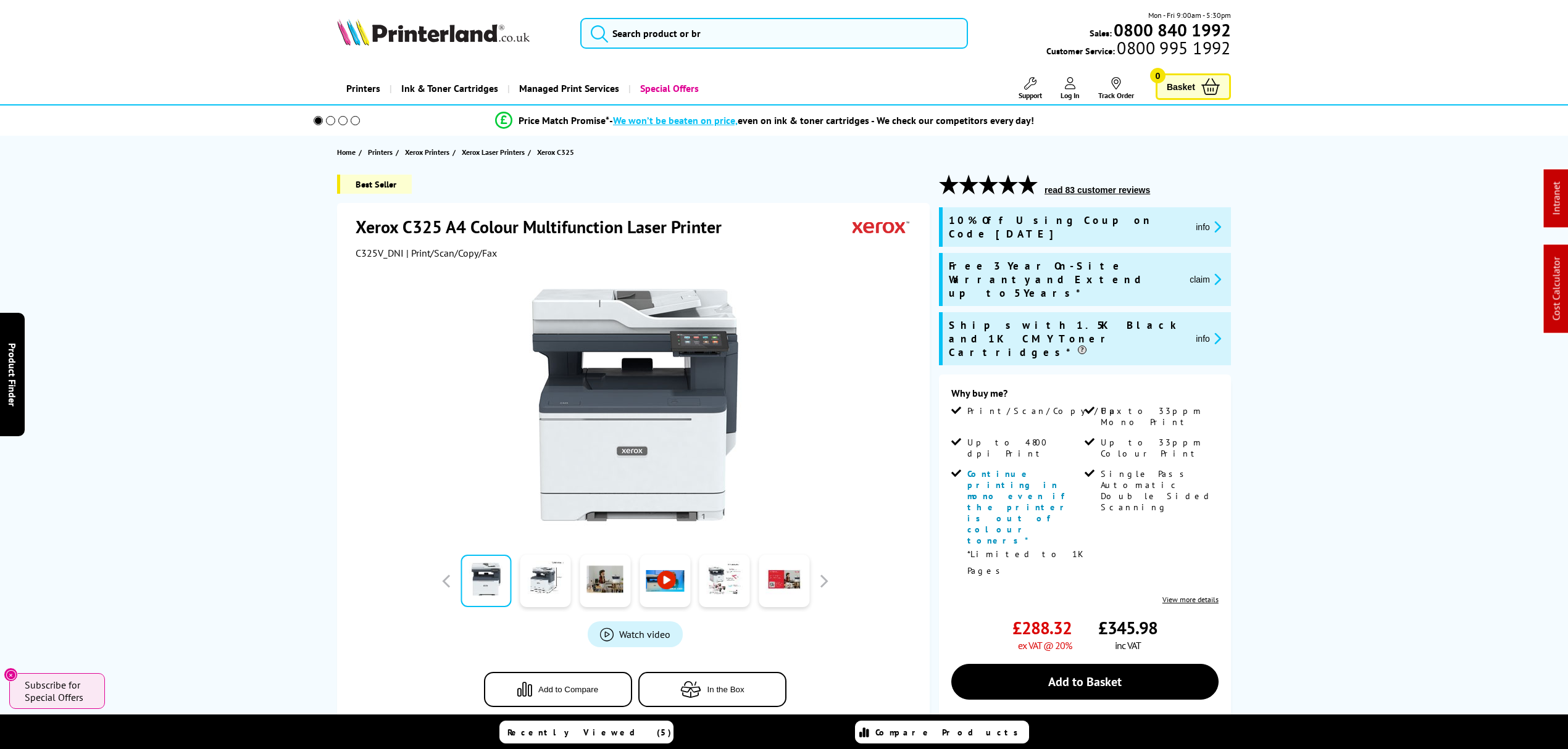
click at [1207, 272] on button "claim" at bounding box center [1206, 279] width 39 height 14
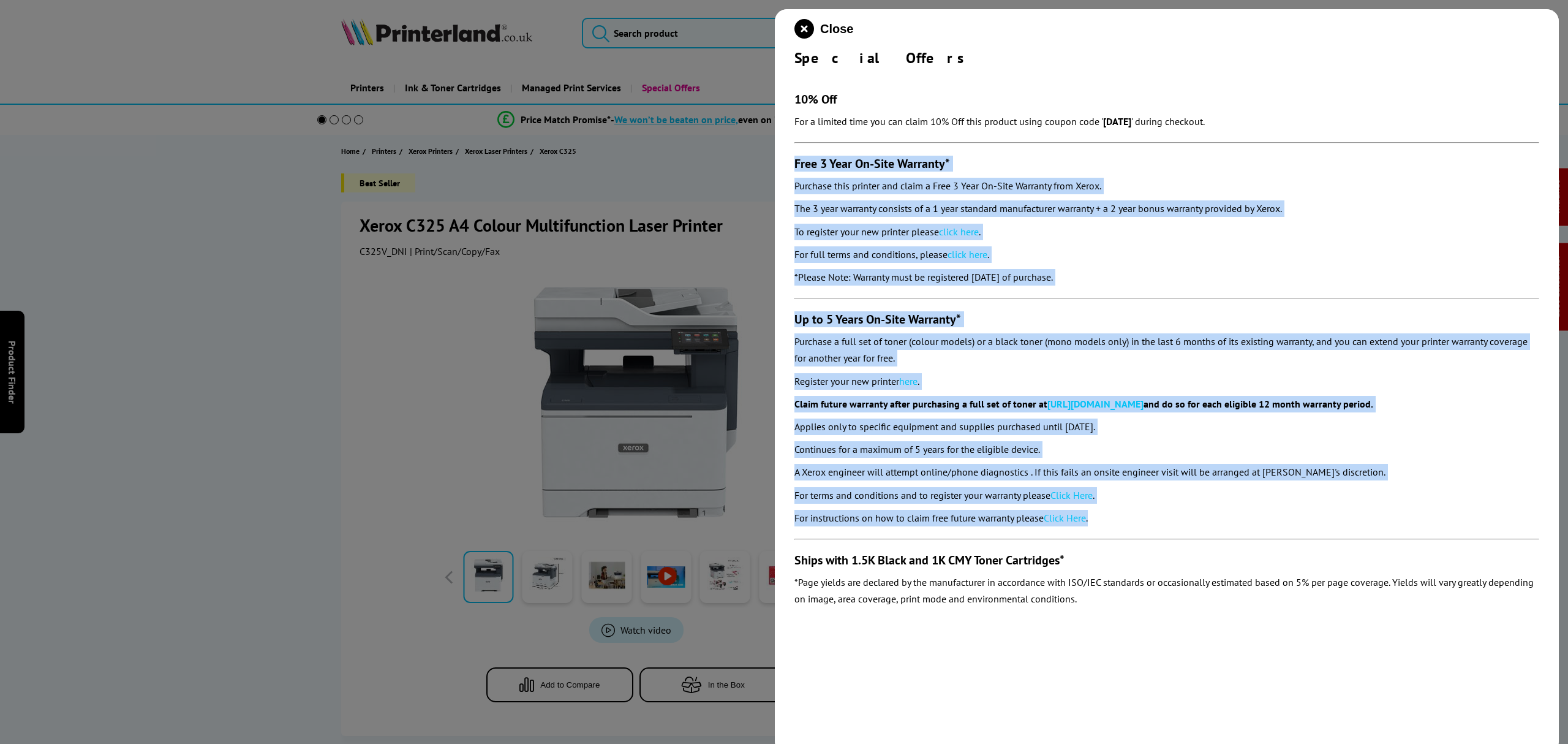
copy section "Free 3 Year On-Site Warranty* Purchase this printer and claim a Free 3 Year On-…"
click at [804, 31] on icon "close modal" at bounding box center [804, 28] width 20 height 20
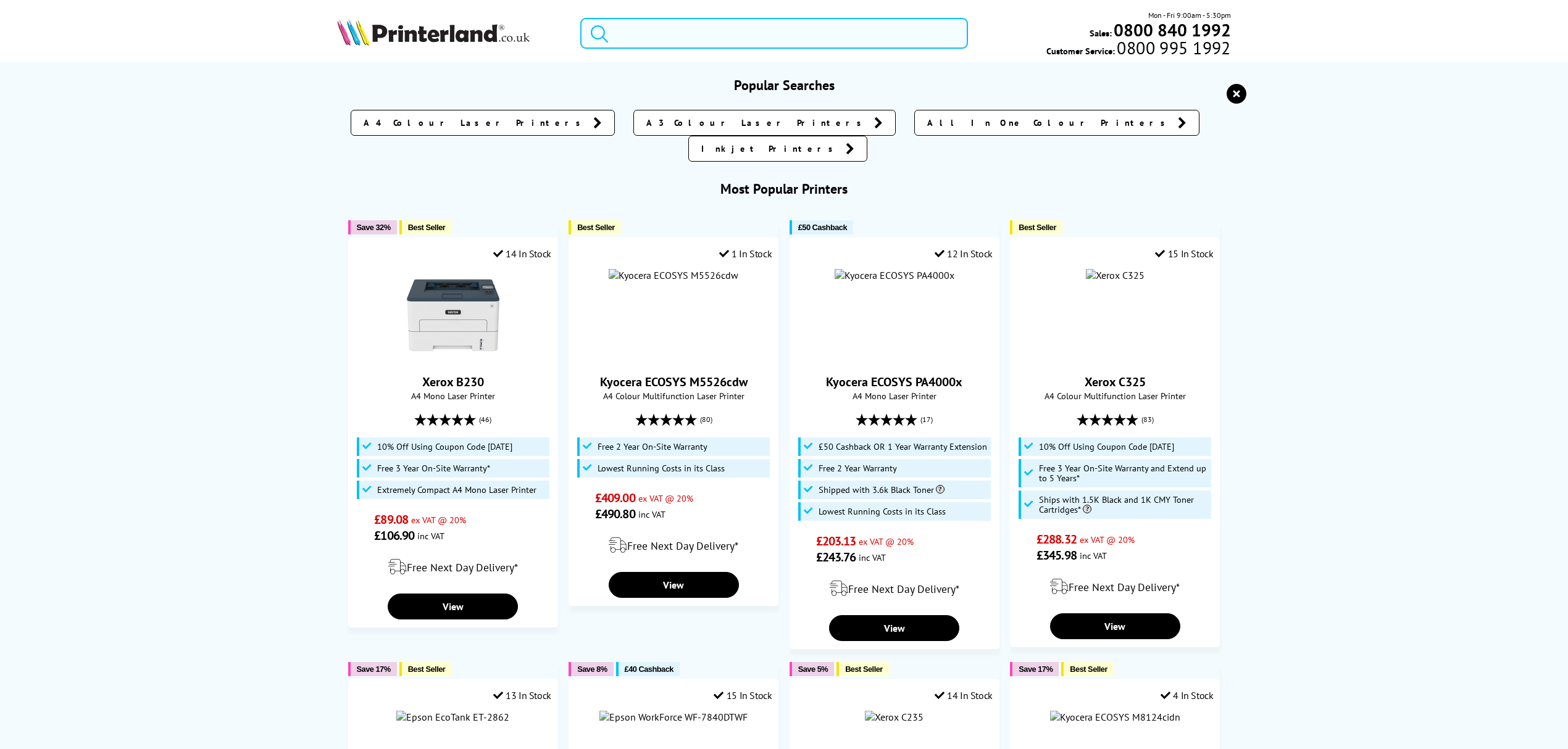
click at [709, 30] on input "search" at bounding box center [775, 33] width 388 height 31
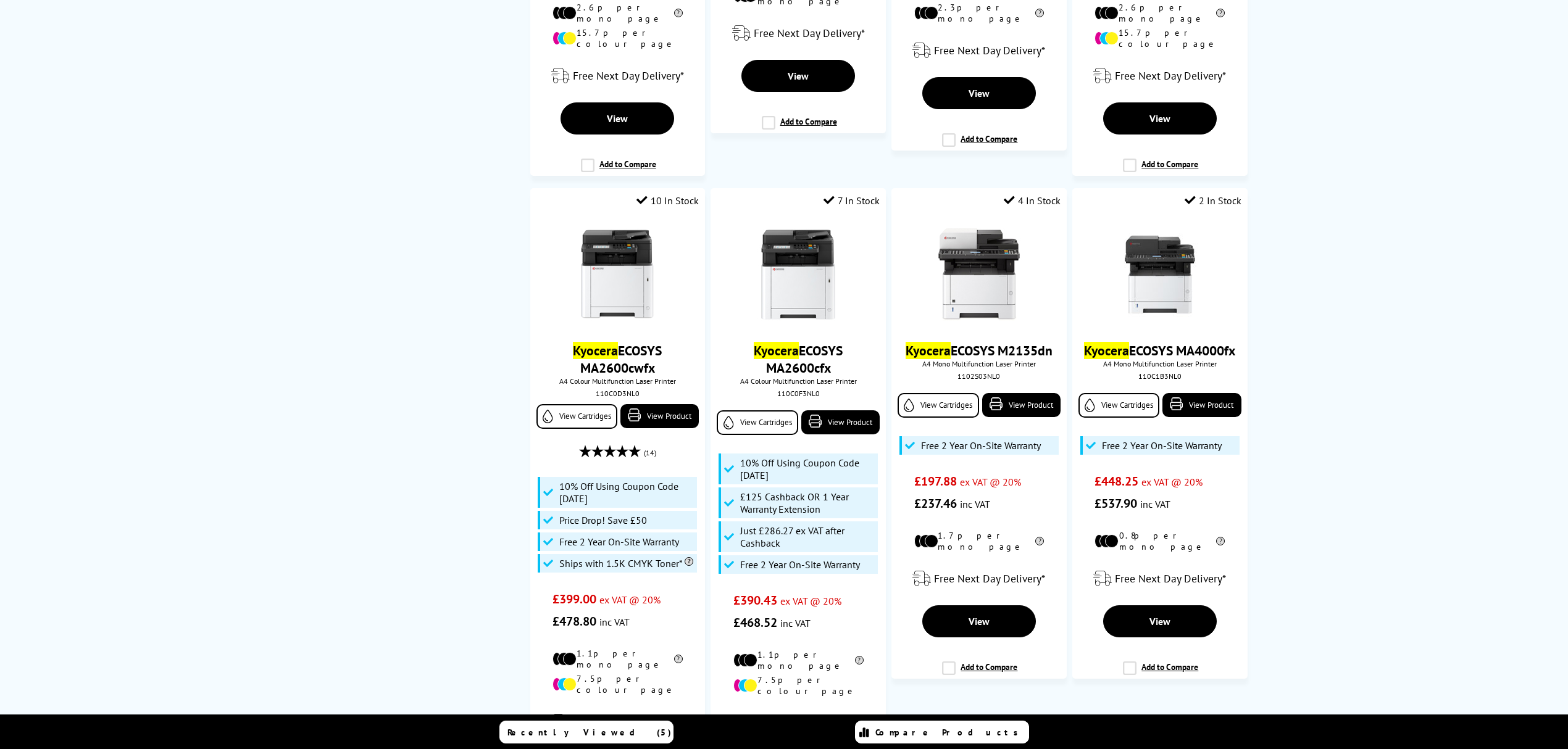
scroll to position [1069, 0]
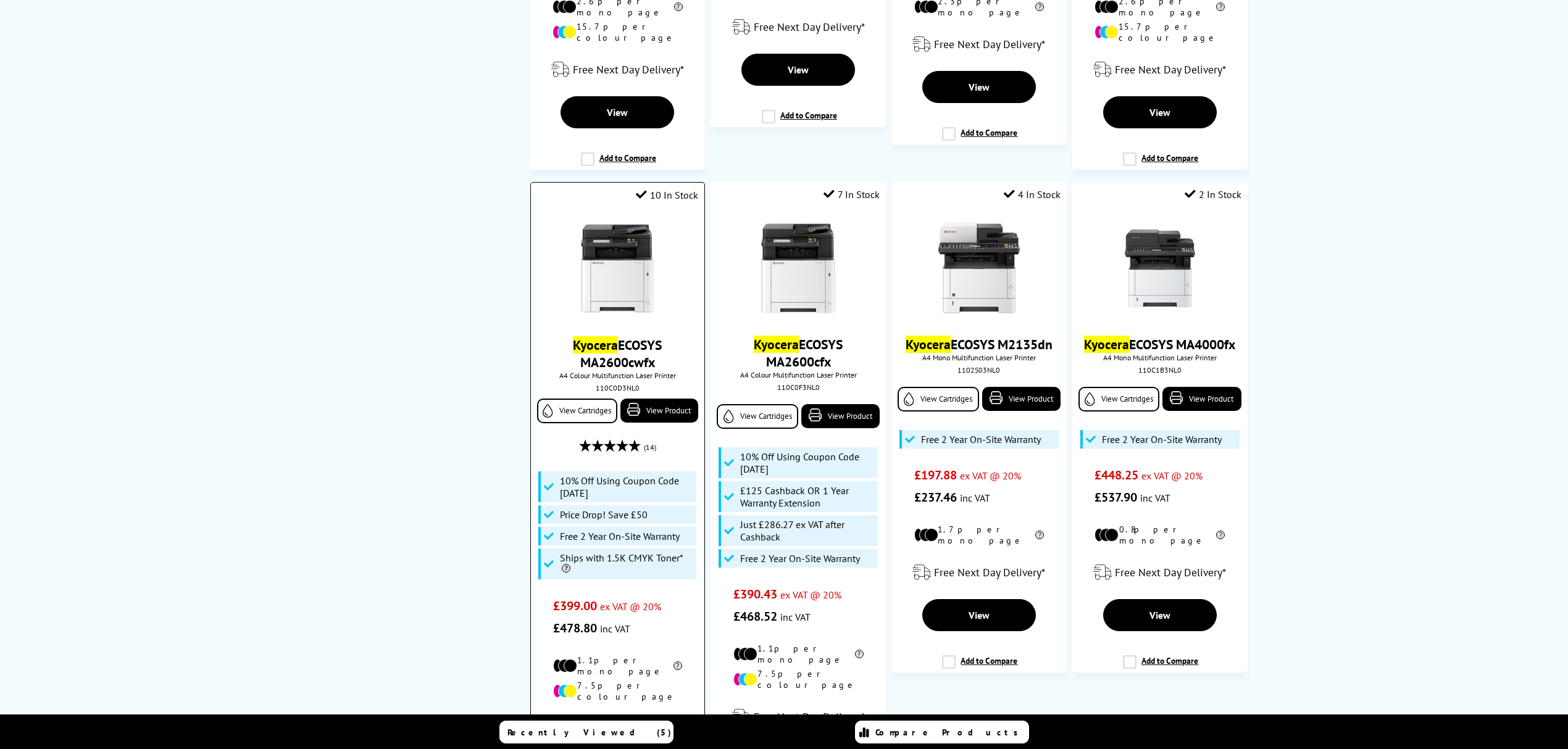
type input "kyocera a4 multi"
click at [626, 226] on img at bounding box center [617, 269] width 93 height 93
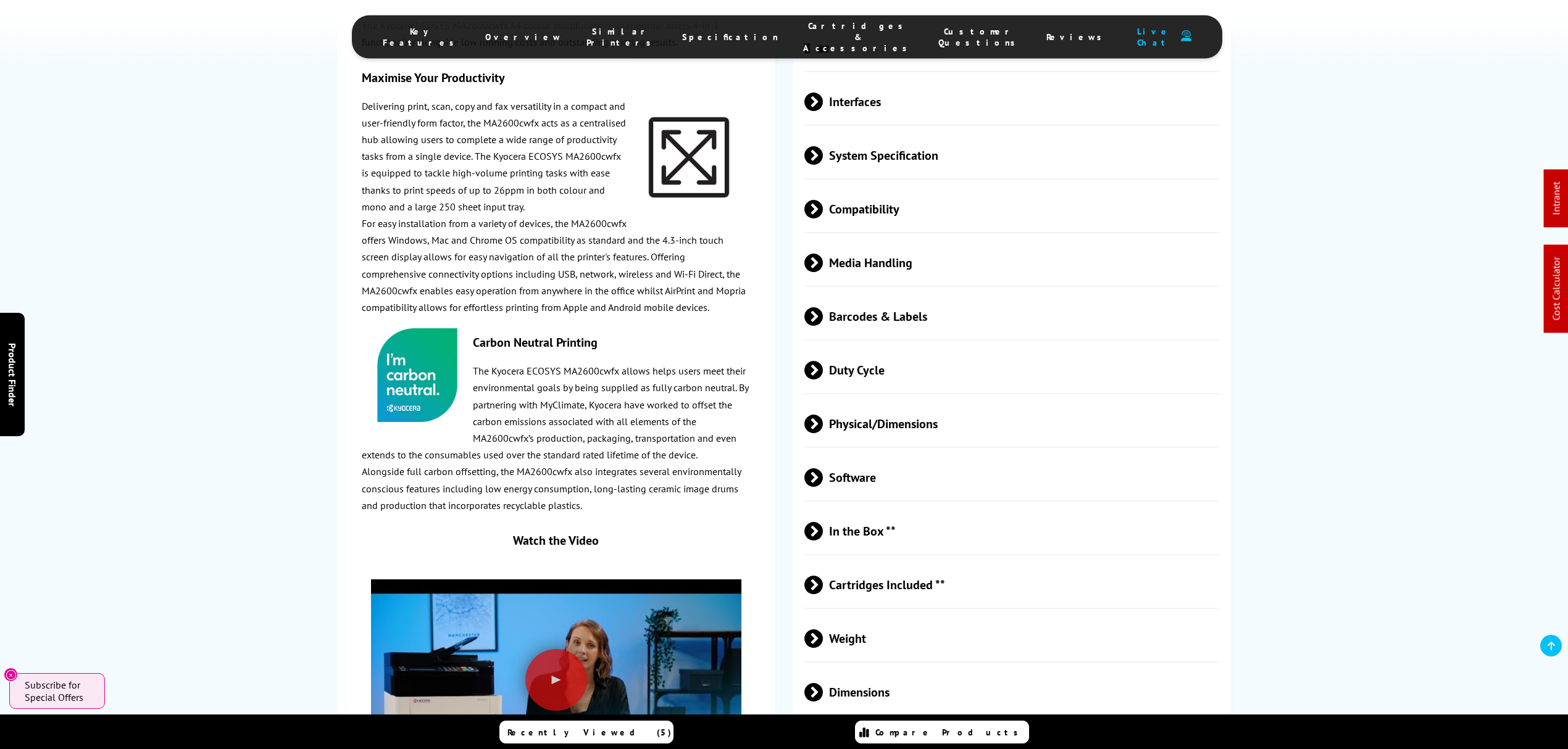
scroll to position [2469, 0]
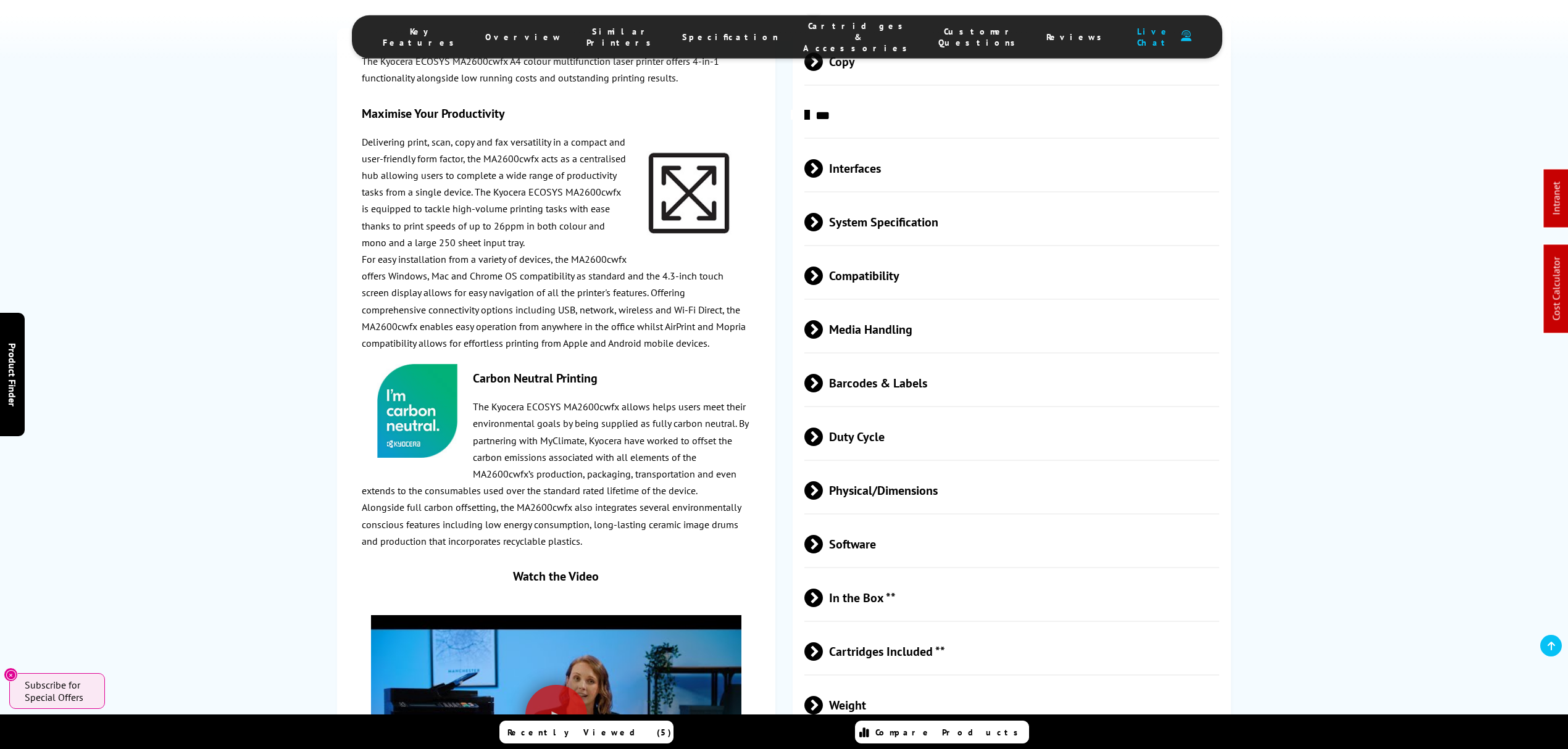
click at [923, 414] on span "Duty Cycle" at bounding box center [1012, 436] width 415 height 46
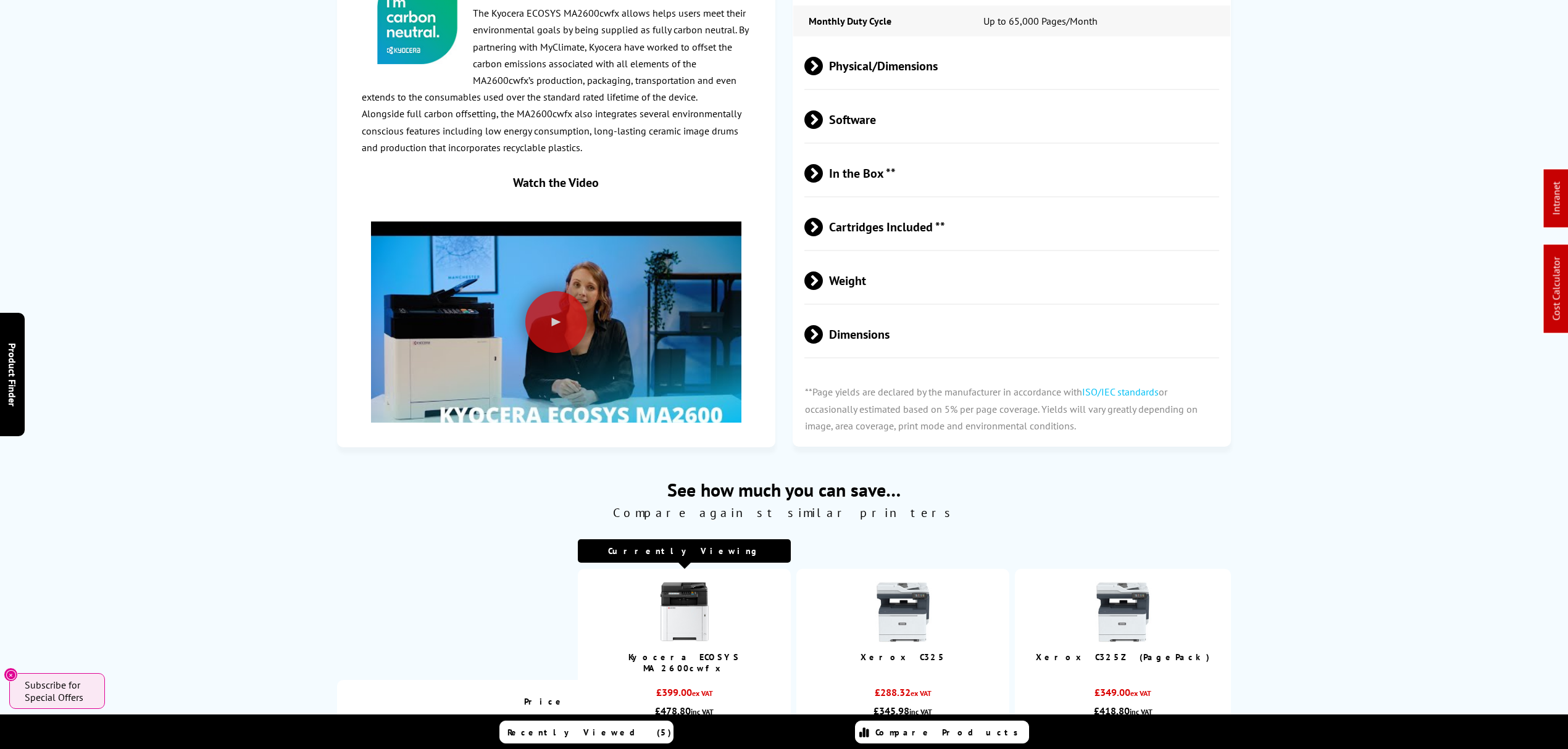
scroll to position [0, 0]
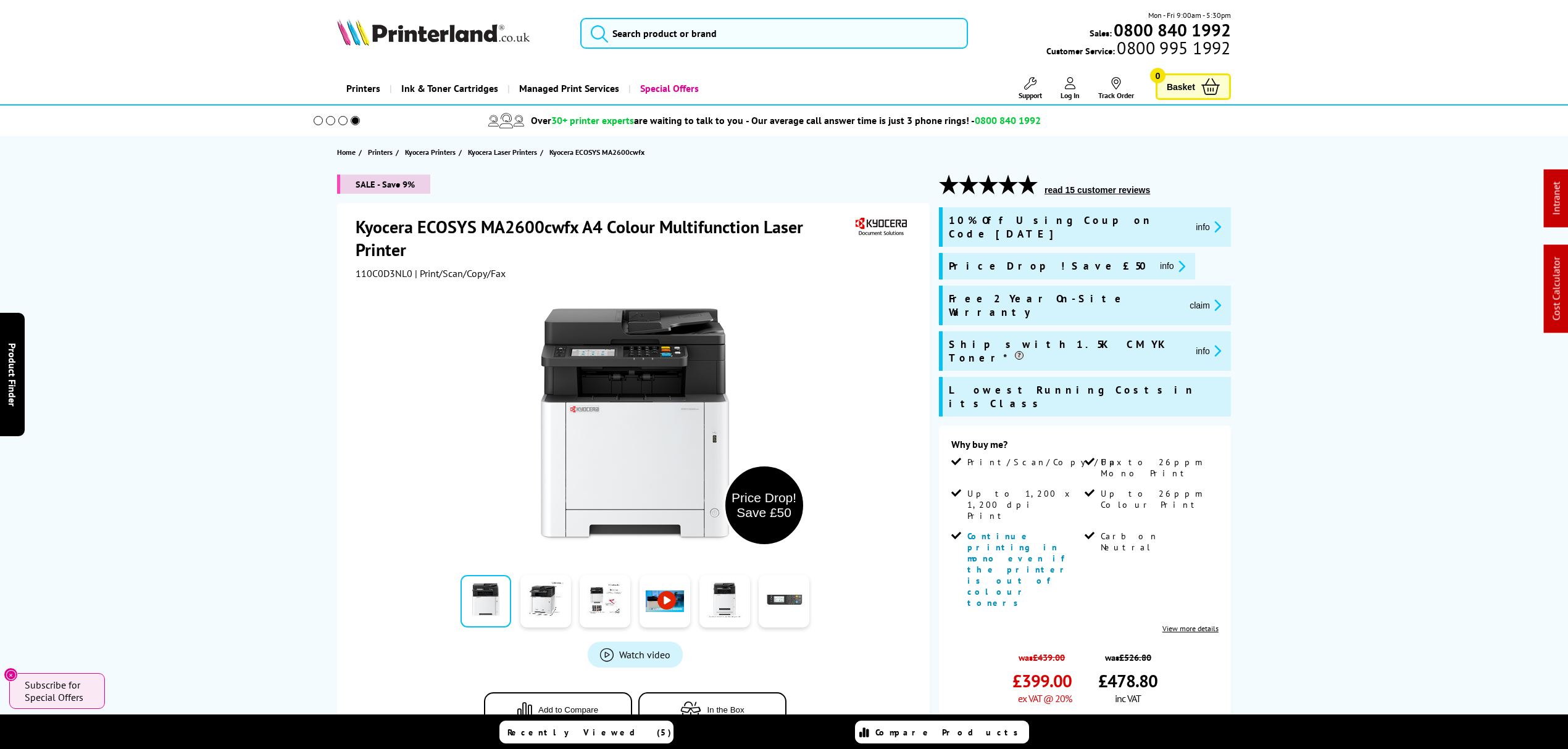
drag, startPoint x: 247, startPoint y: 445, endPoint x: 347, endPoint y: 32, distance: 424.9
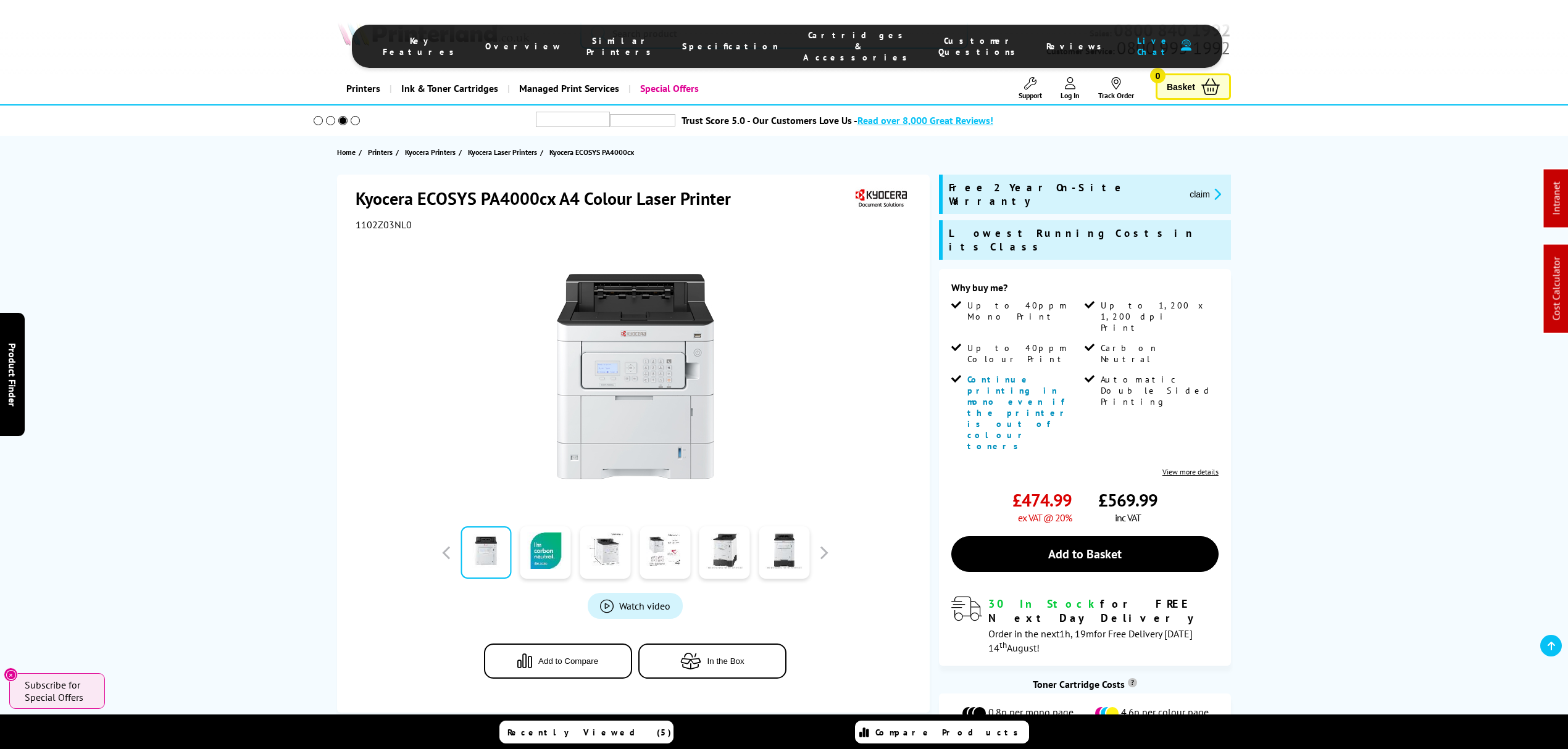
drag, startPoint x: 191, startPoint y: 228, endPoint x: 207, endPoint y: 164, distance: 66.0
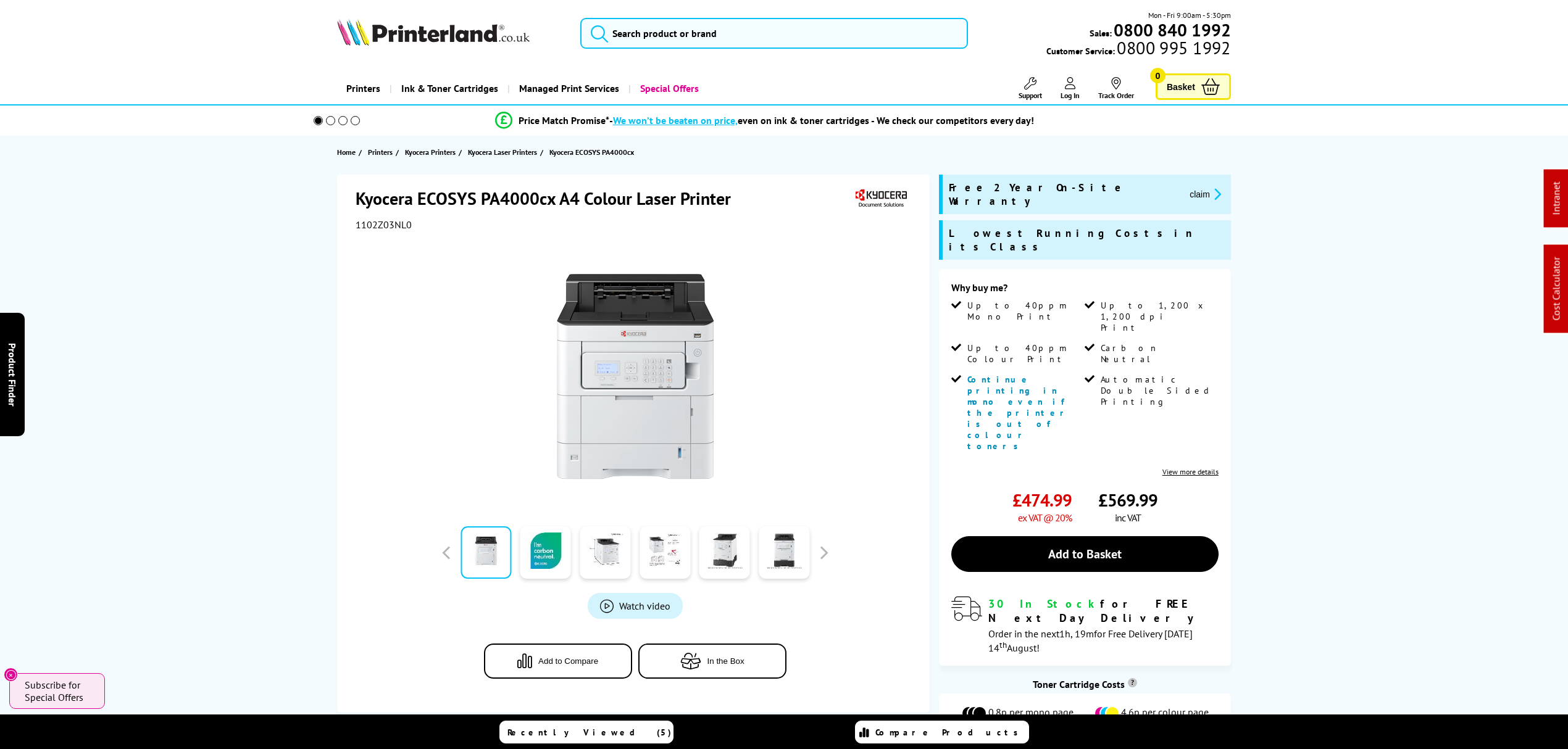
drag, startPoint x: 1147, startPoint y: 319, endPoint x: 974, endPoint y: -17, distance: 377.9
drag, startPoint x: 193, startPoint y: 366, endPoint x: 220, endPoint y: -15, distance: 382.0
click at [389, 218] on span "1102Z03NL0" at bounding box center [384, 224] width 56 height 12
copy span "1102Z03NL0"
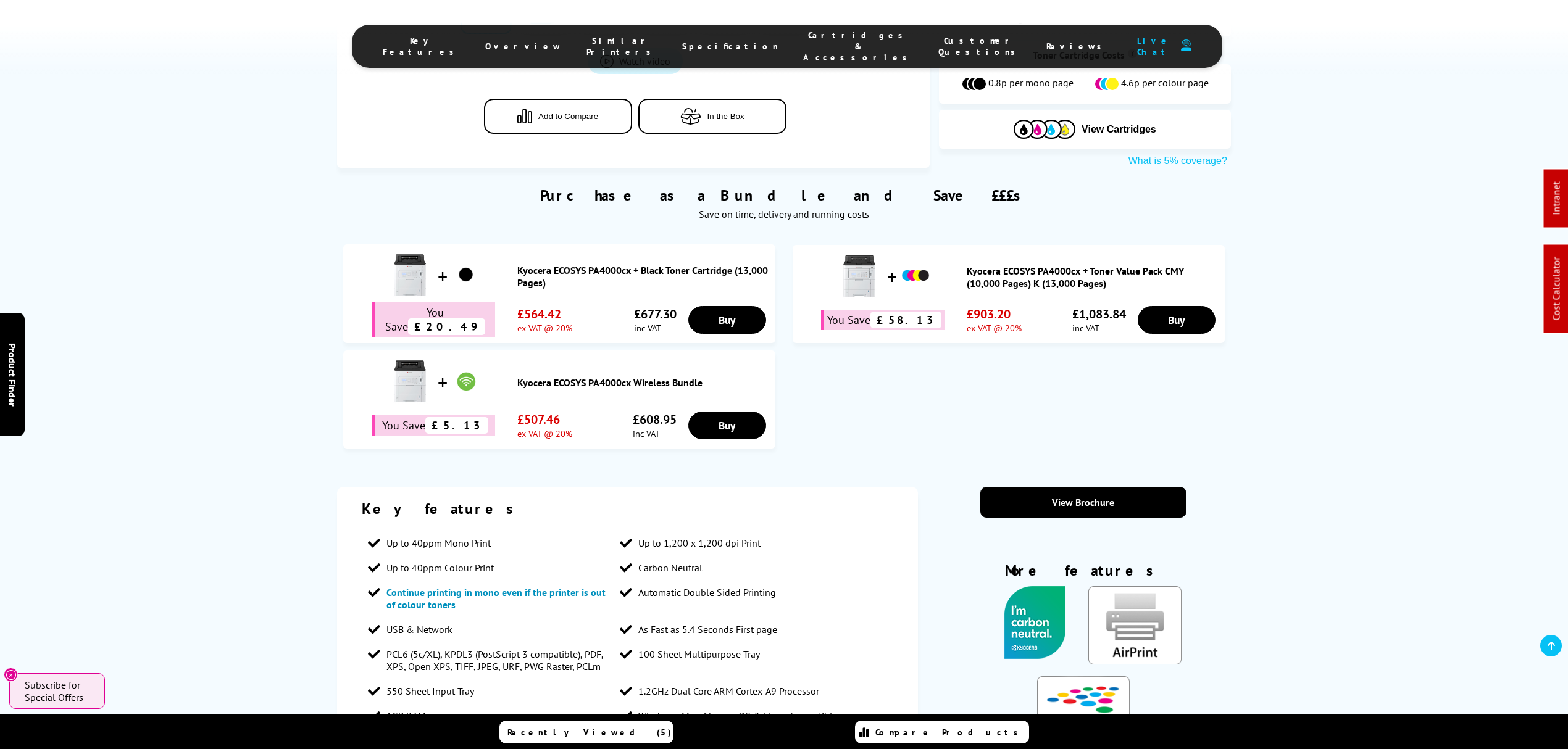
scroll to position [576, 0]
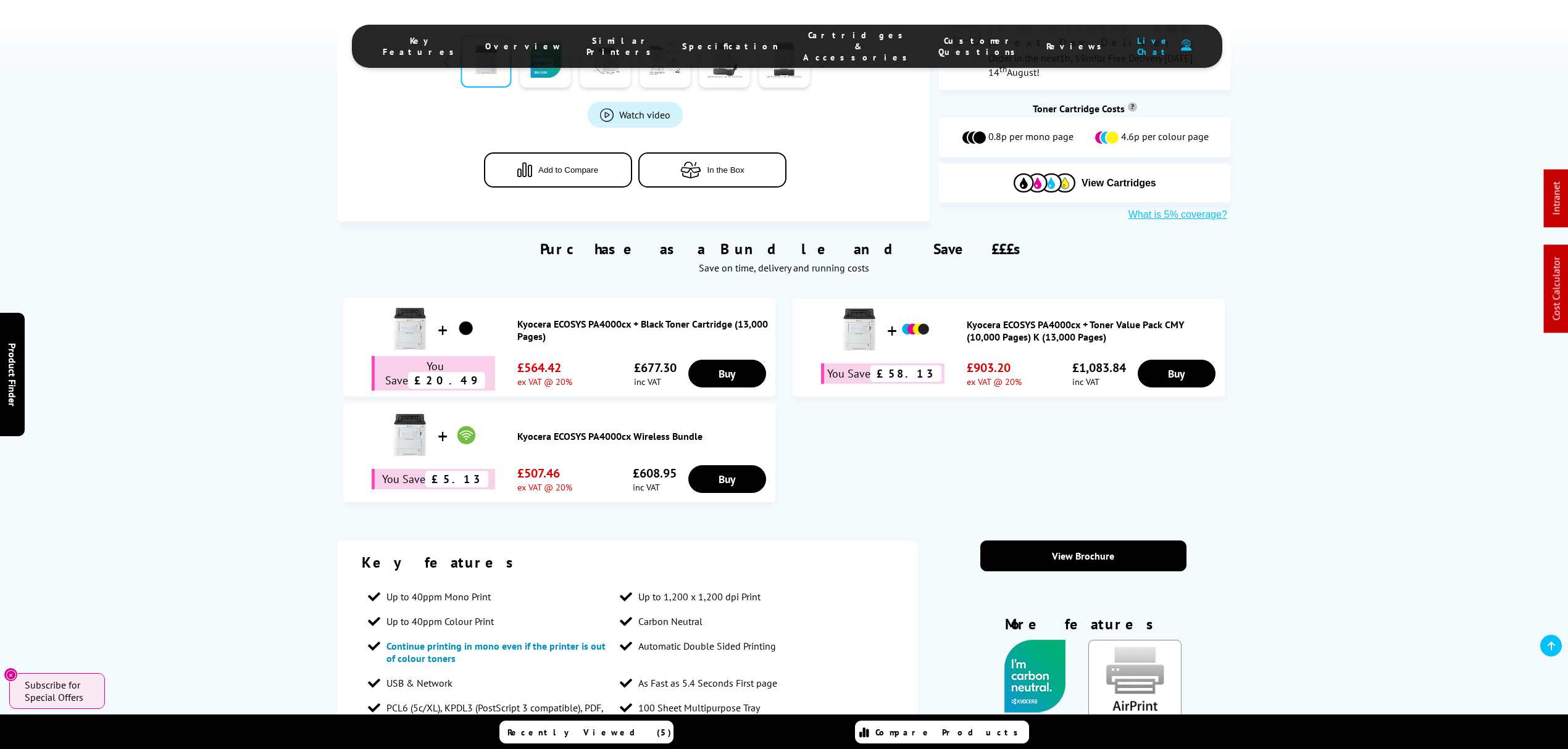
click at [1010, 318] on link "Kyocera ECOSYS PA4000cx + Toner Value Pack CMY (10,000 Pages) K (13,000 Pages)" at bounding box center [1092, 330] width 252 height 24
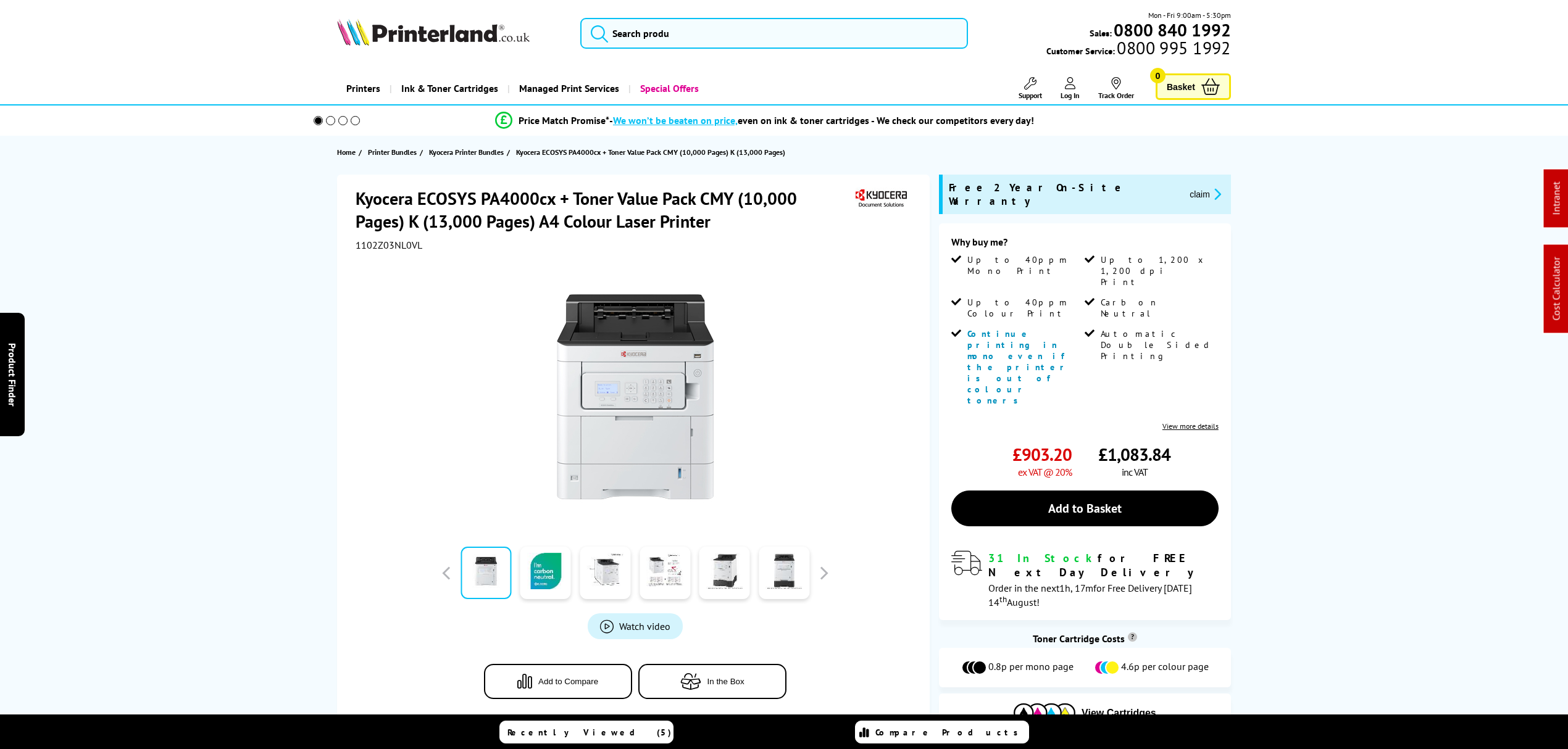
click at [371, 244] on span "1102Z03NL0VL" at bounding box center [389, 244] width 67 height 12
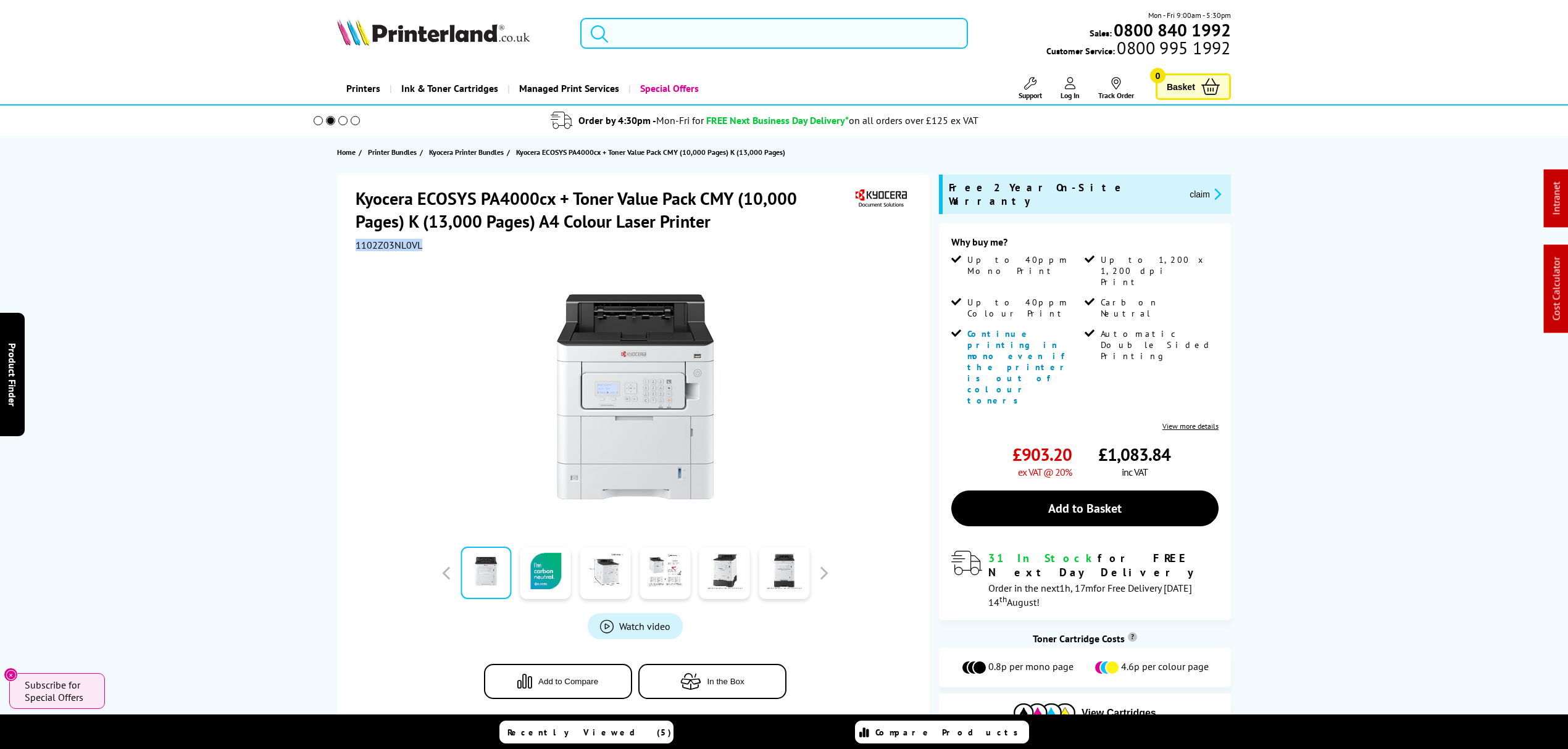
click at [740, 25] on input "search" at bounding box center [775, 33] width 388 height 31
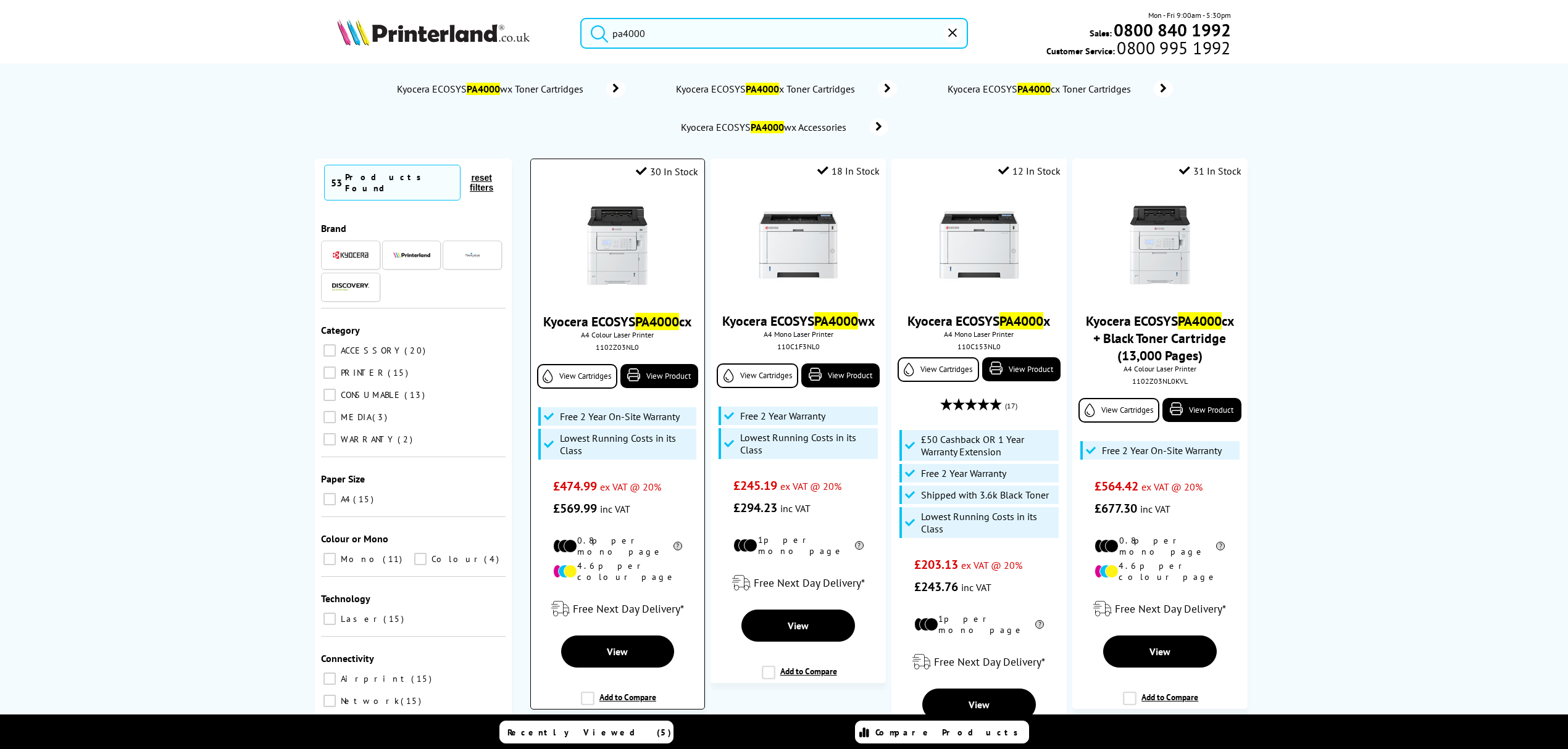
type input "pa4000"
click at [636, 253] on img at bounding box center [617, 245] width 93 height 93
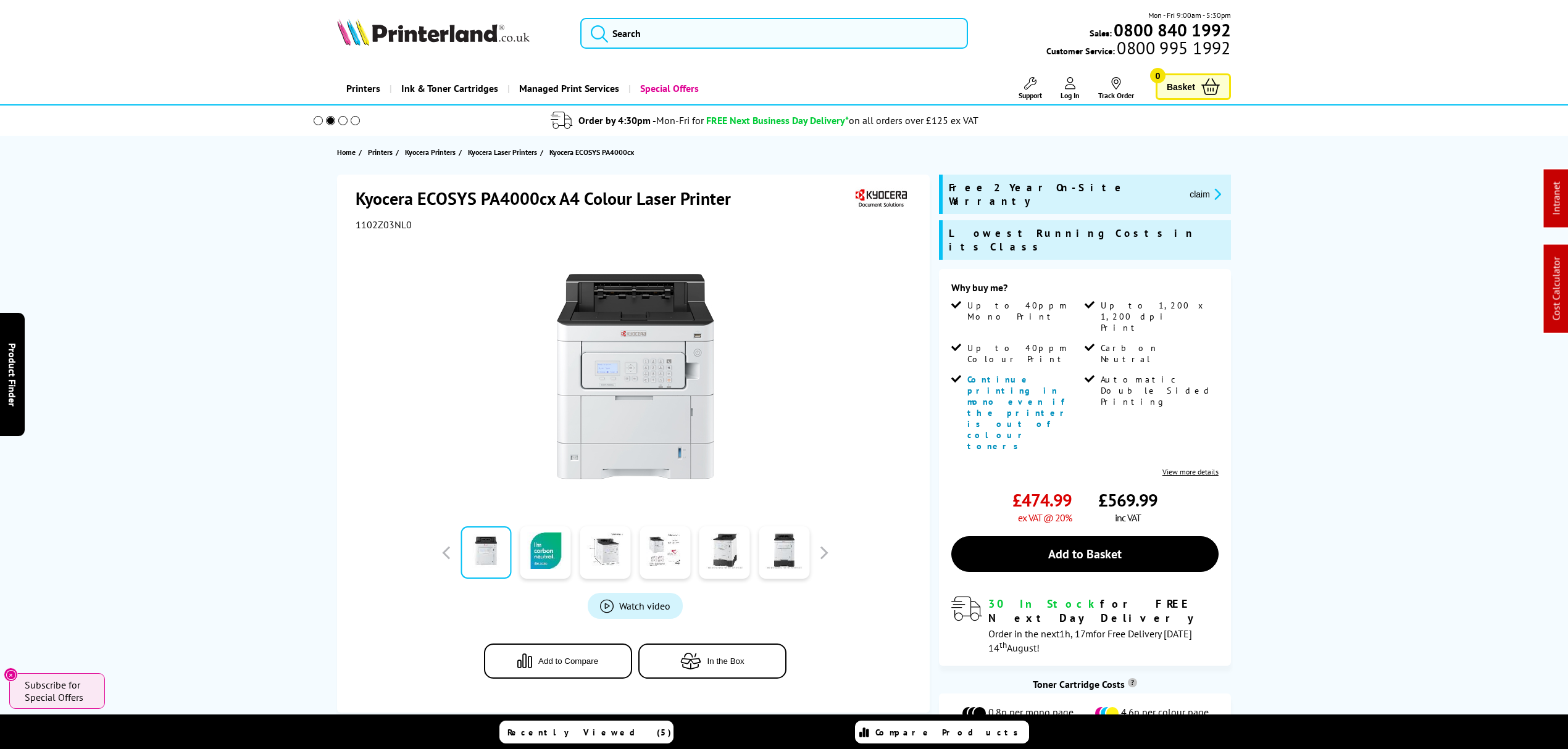
drag, startPoint x: 205, startPoint y: 507, endPoint x: 186, endPoint y: 198, distance: 309.6
drag, startPoint x: 300, startPoint y: 538, endPoint x: 559, endPoint y: 551, distance: 259.3
drag, startPoint x: 258, startPoint y: 553, endPoint x: 289, endPoint y: 336, distance: 219.2
